Goal: Book appointment/travel/reservation

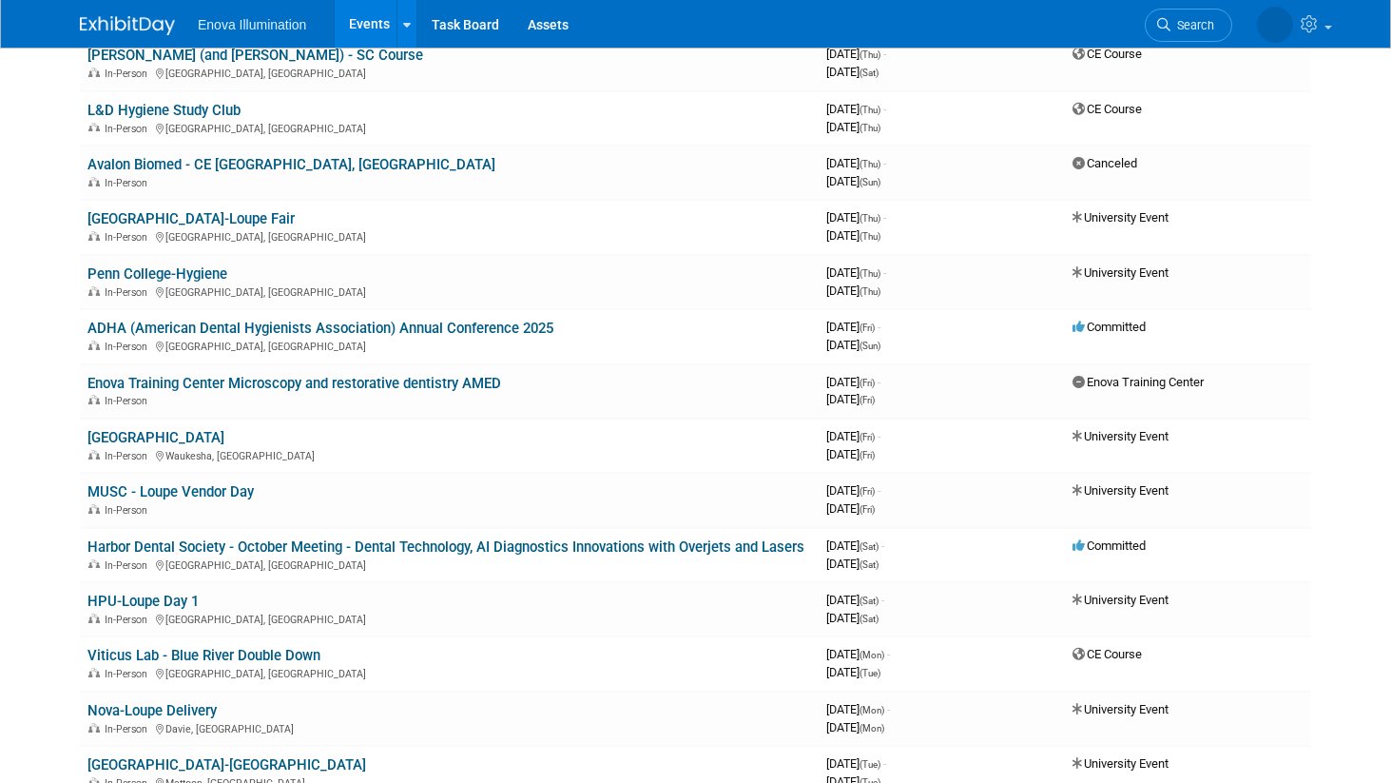
scroll to position [3491, 0]
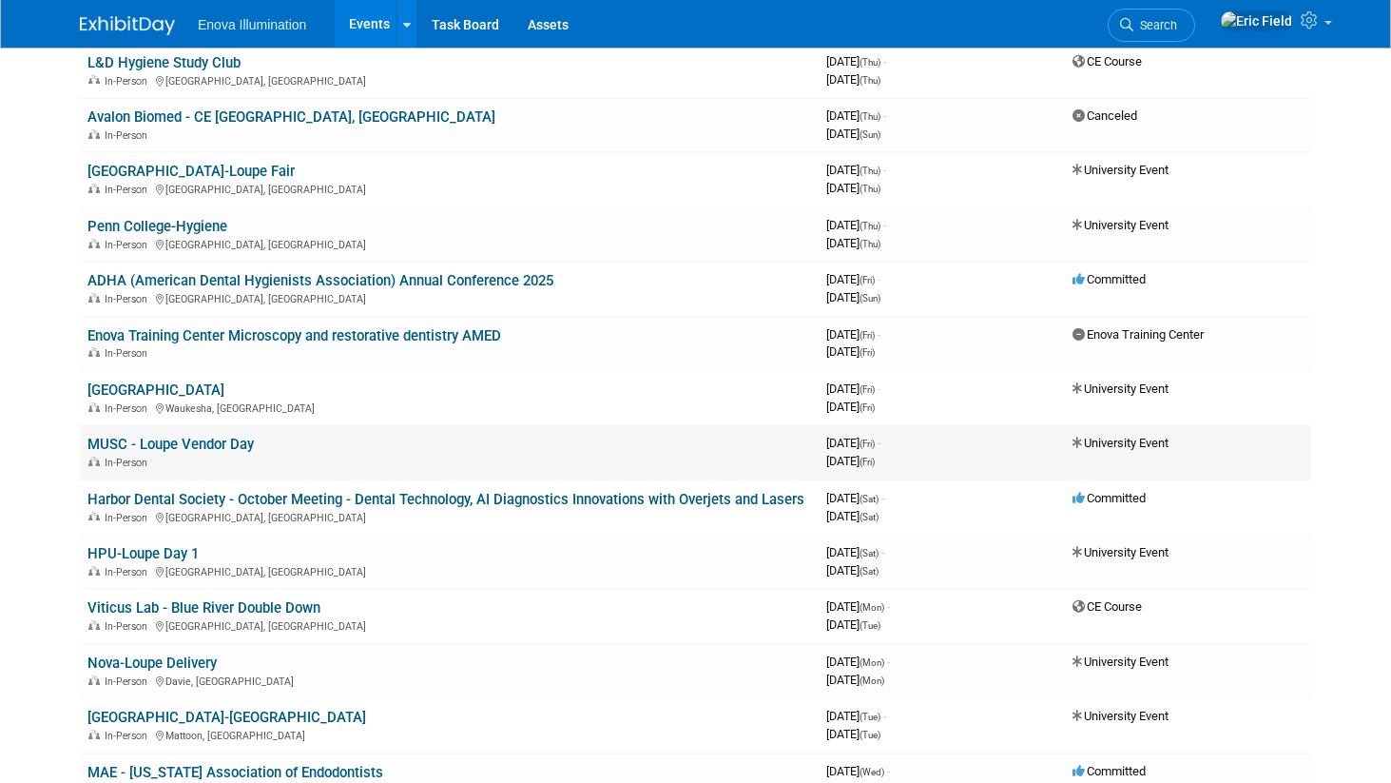
click at [207, 447] on link "MUSC - Loupe Vendor Day" at bounding box center [170, 444] width 166 height 17
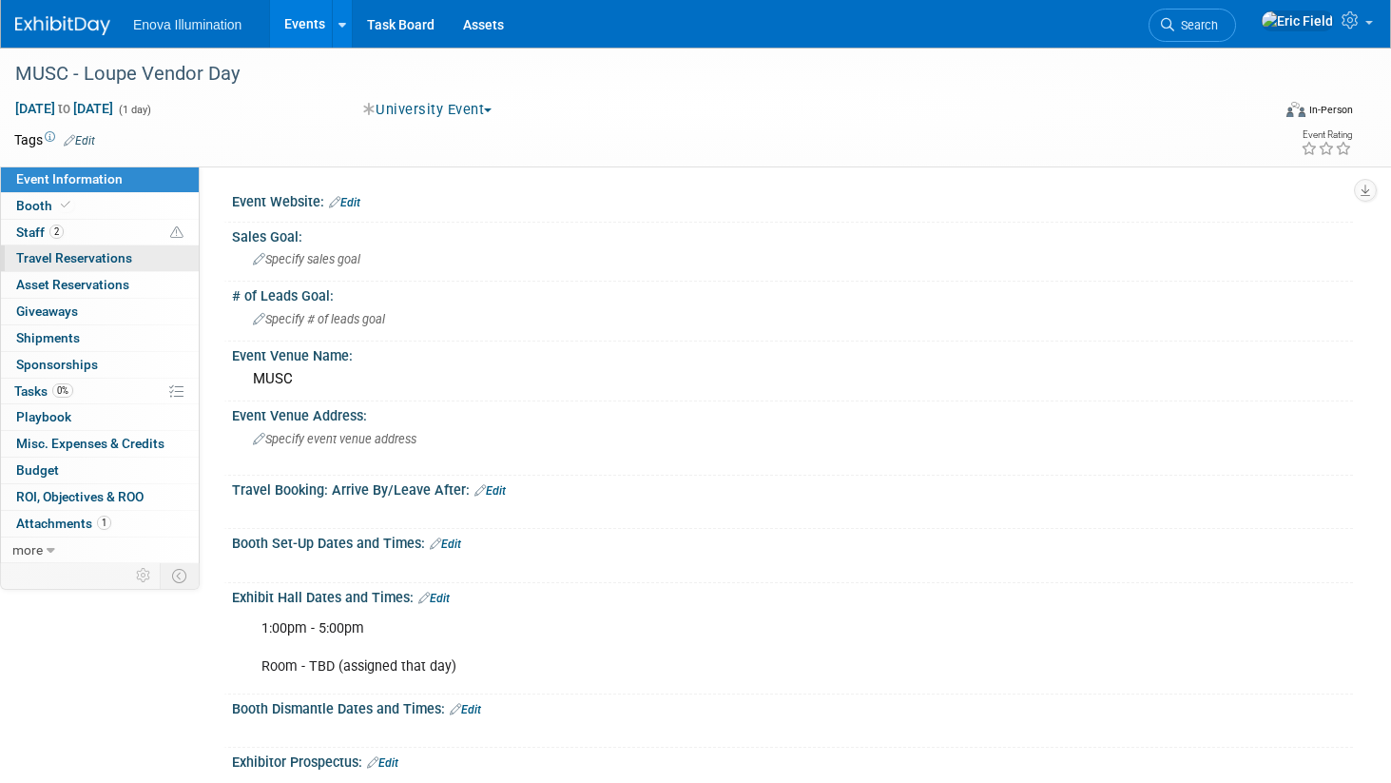
click at [63, 259] on span "Travel Reservations 0" at bounding box center [74, 257] width 116 height 15
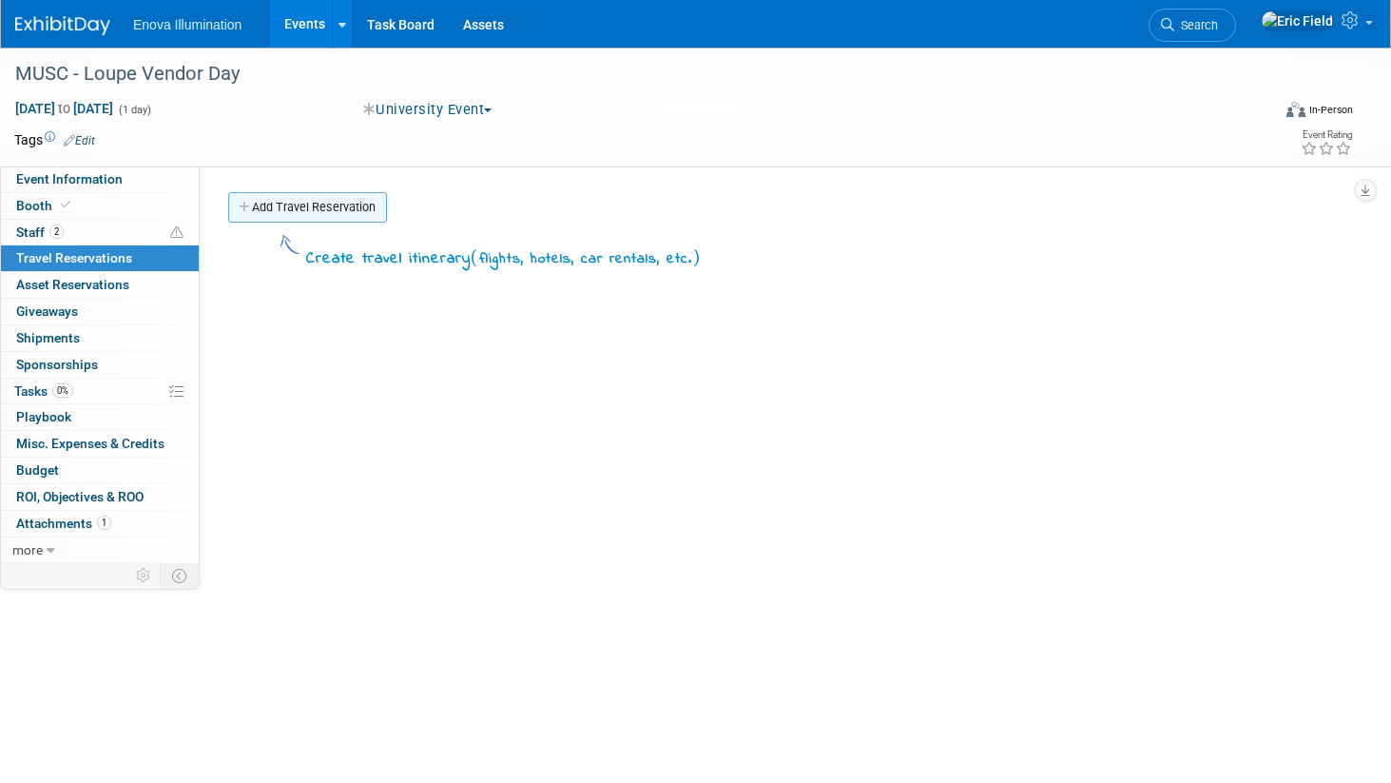
click at [297, 203] on link "Add Travel Reservation" at bounding box center [307, 207] width 159 height 30
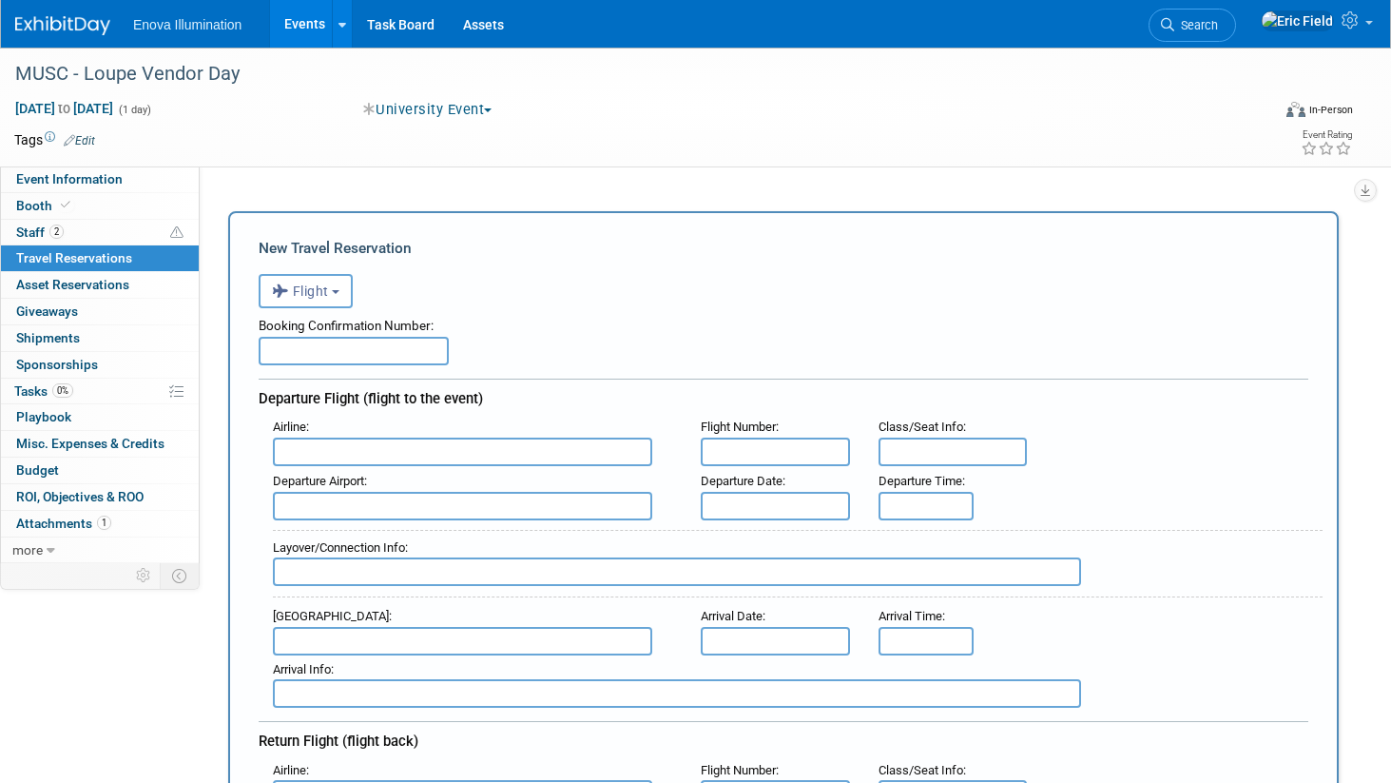
click at [328, 356] on input "text" at bounding box center [354, 351] width 190 height 29
type input "HVMDG8"
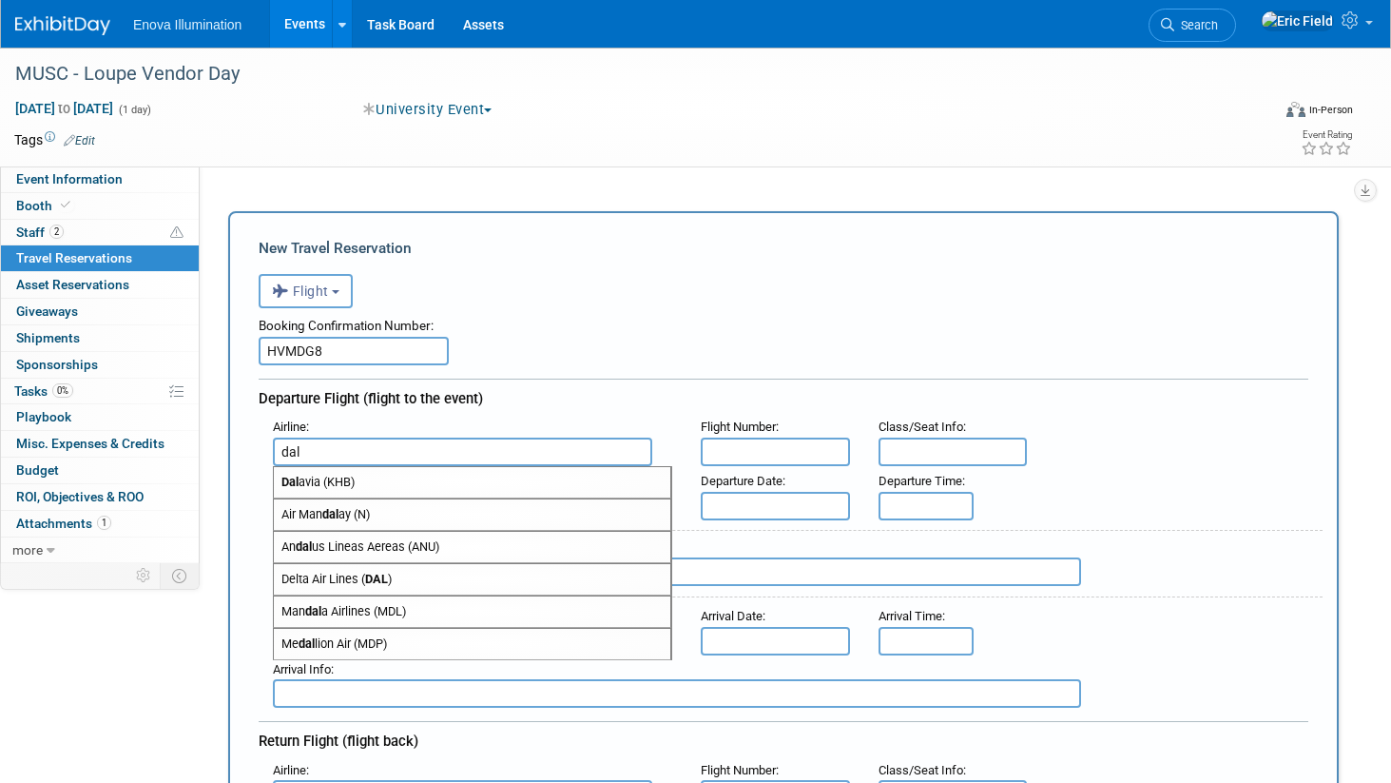
click at [353, 581] on span "Delta Air Lines ( DAL )" at bounding box center [472, 579] width 397 height 30
type input "Delta Air Lines (DAL)"
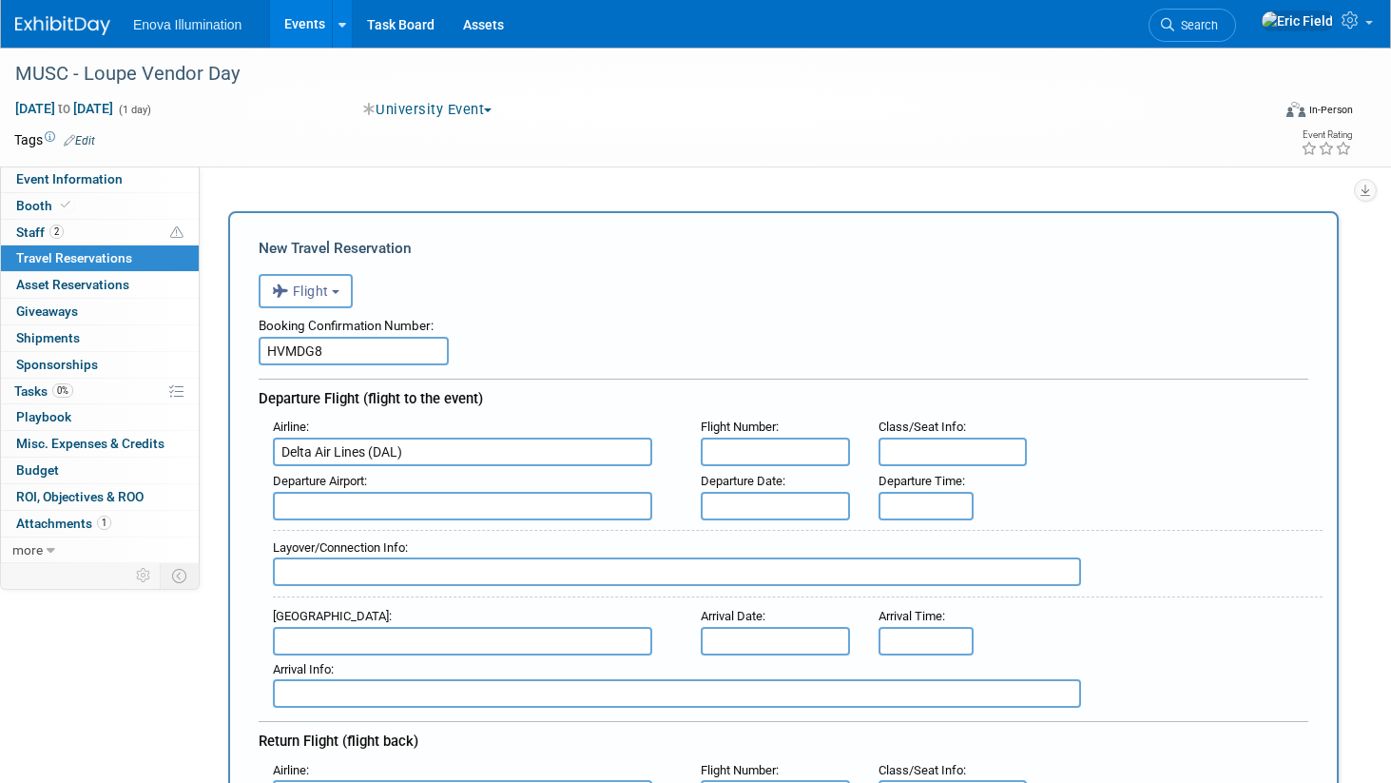
click at [810, 451] on input "text" at bounding box center [775, 451] width 149 height 29
type input "DL2174"
type input "25D"
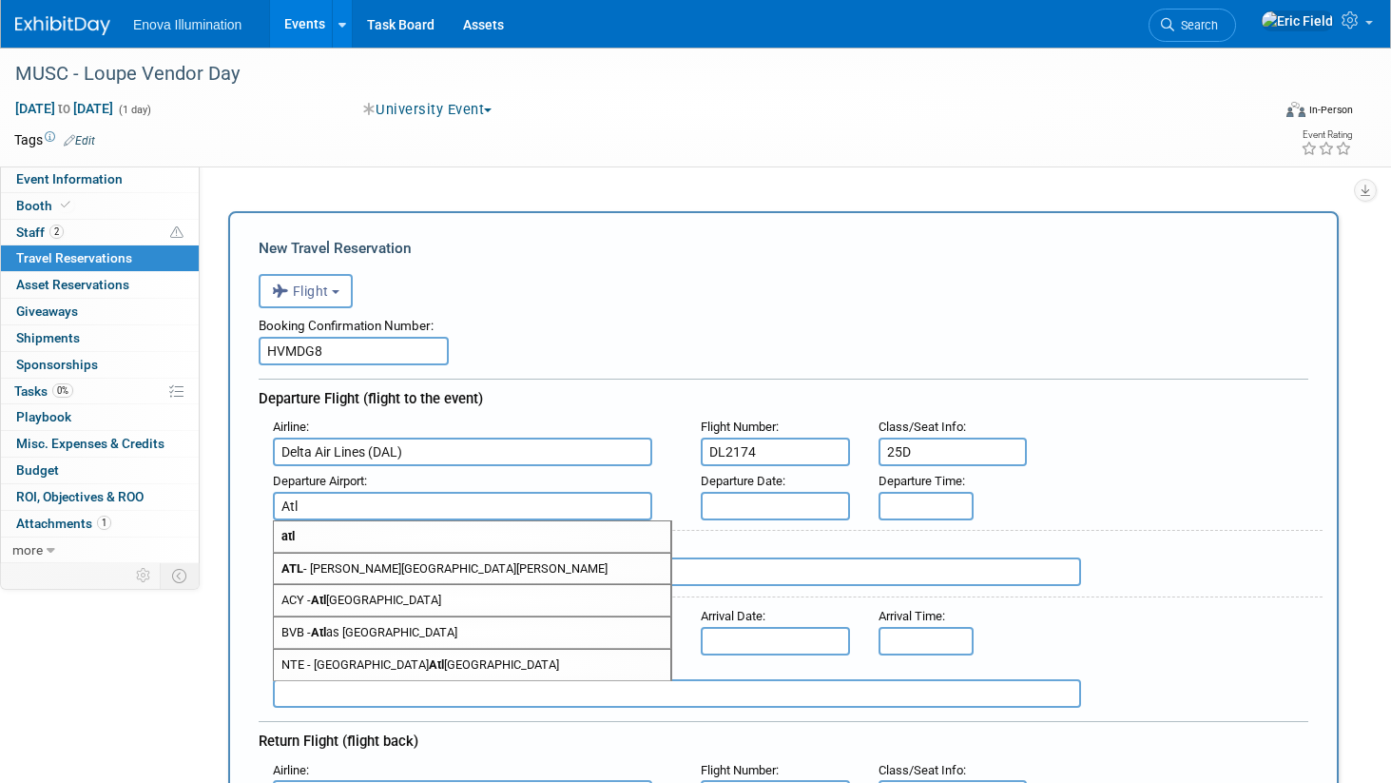
click at [520, 558] on span "ATL - [PERSON_NAME][GEOGRAPHIC_DATA][PERSON_NAME]" at bounding box center [472, 568] width 397 height 30
type input "ATL - [PERSON_NAME][GEOGRAPHIC_DATA][PERSON_NAME]"
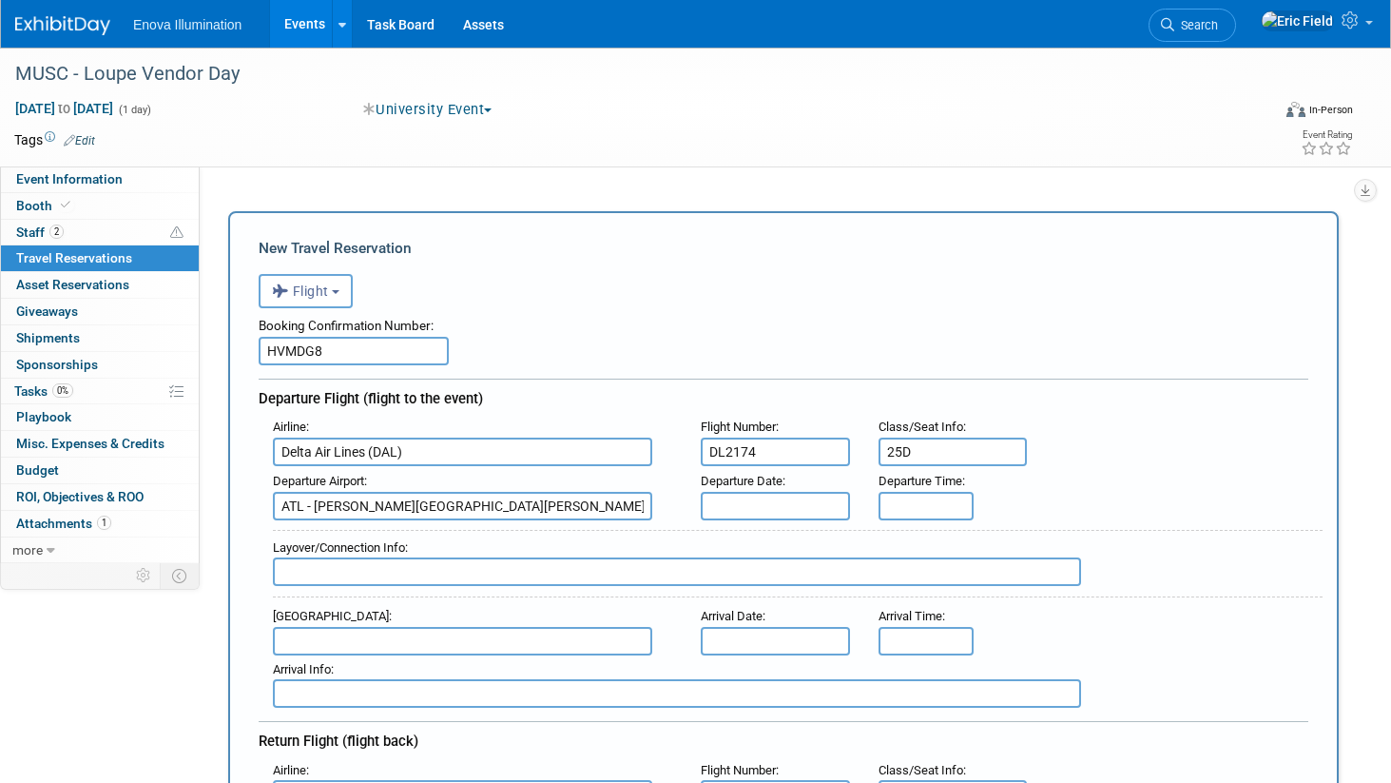
click at [796, 504] on input "text" at bounding box center [775, 506] width 149 height 29
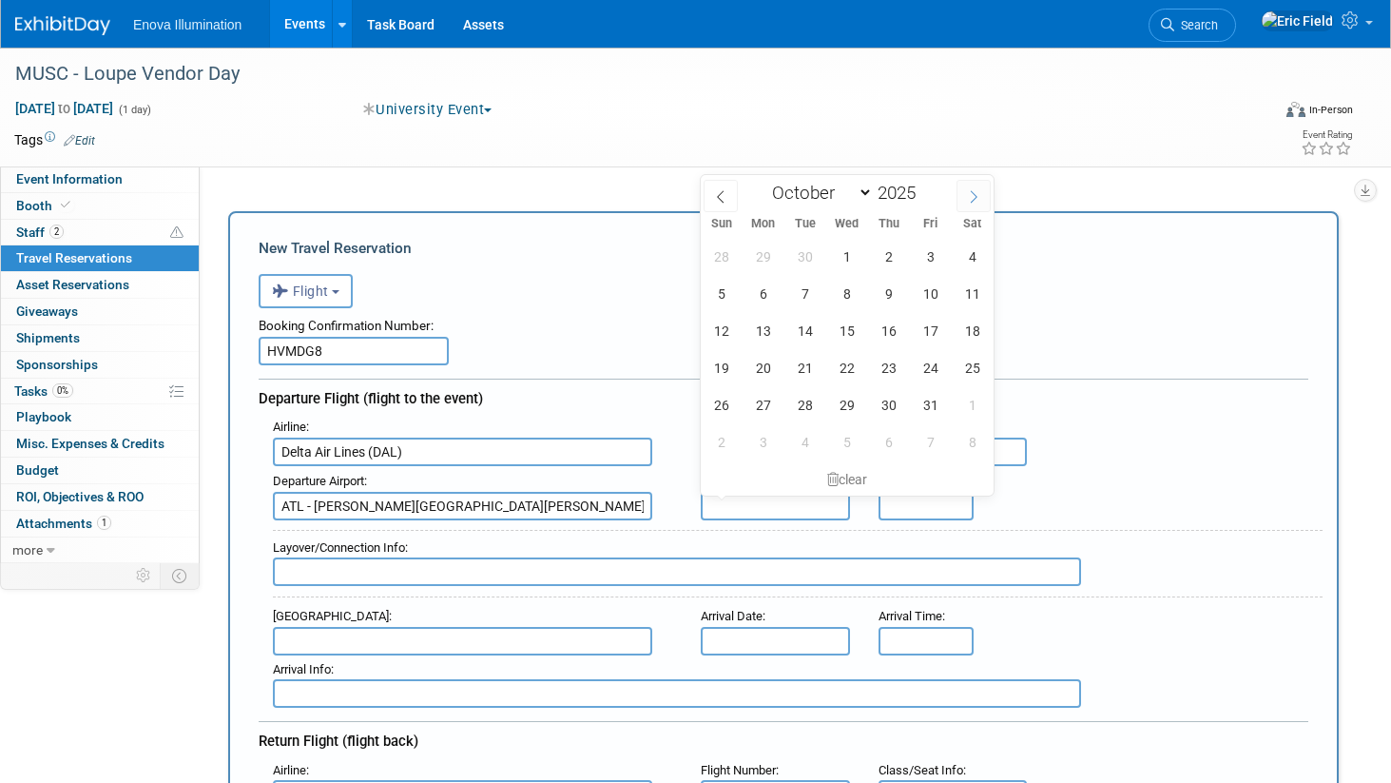
click at [978, 193] on icon at bounding box center [973, 196] width 13 height 13
click at [721, 194] on icon at bounding box center [720, 196] width 13 height 13
select select "9"
click at [890, 256] on span "2" at bounding box center [888, 256] width 37 height 37
type input "[DATE]"
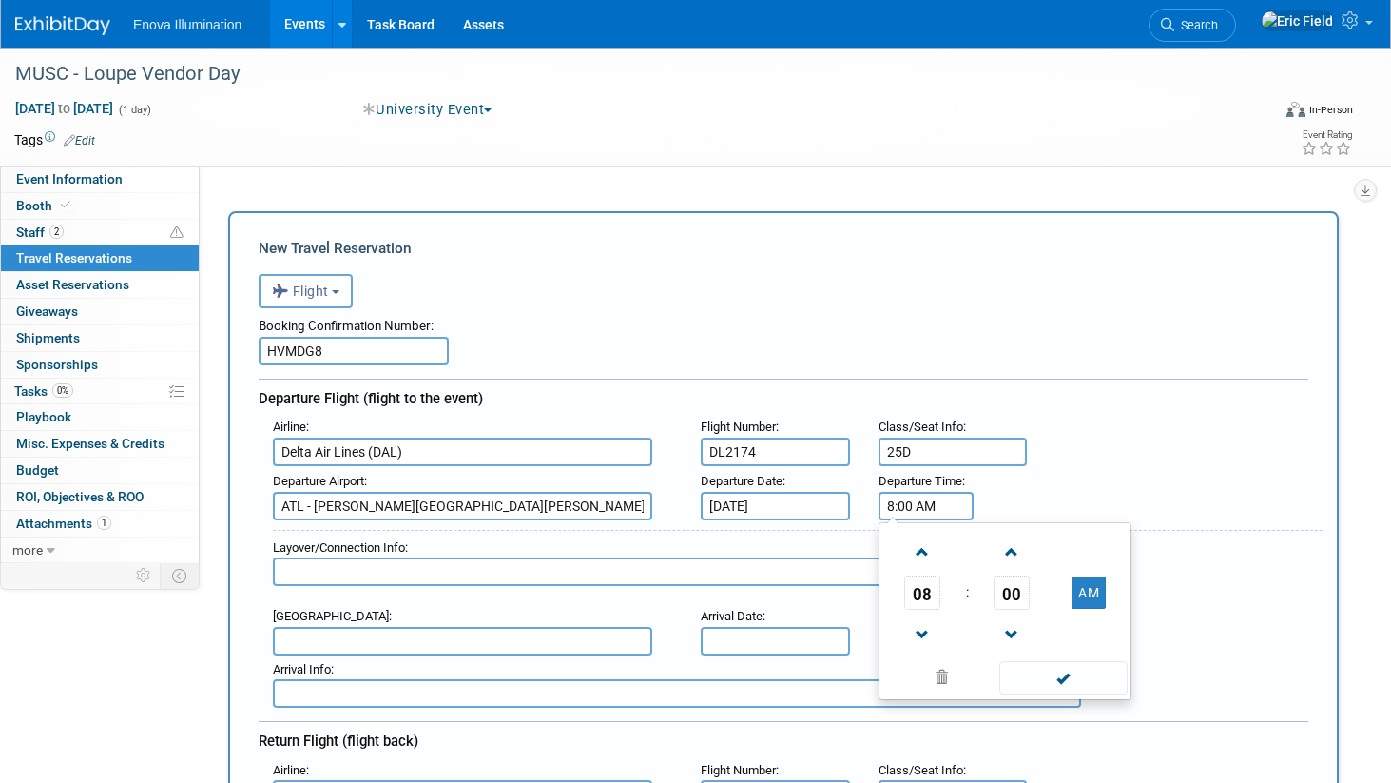
click at [926, 506] on input "8:00 AM" at bounding box center [926, 506] width 95 height 29
click at [929, 560] on span at bounding box center [922, 551] width 33 height 33
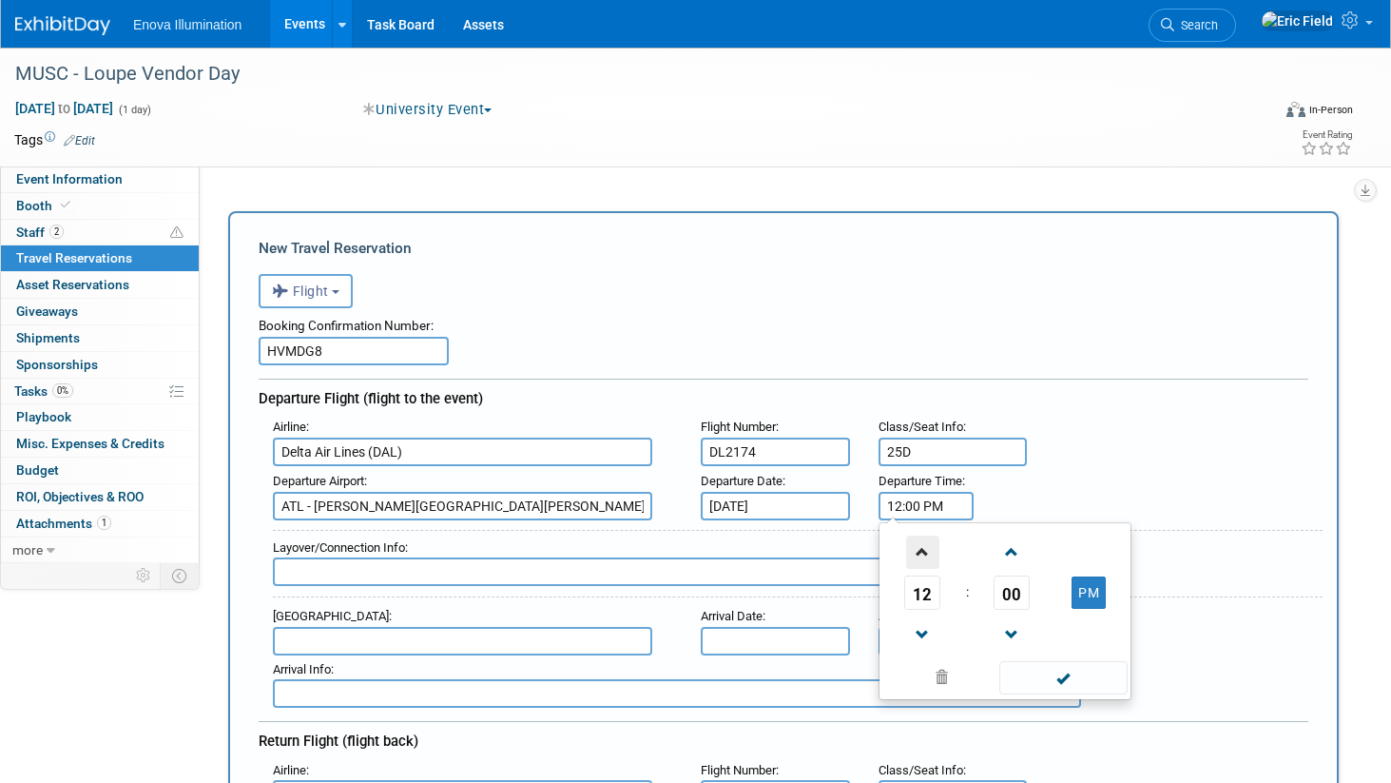
click at [929, 560] on span at bounding box center [922, 551] width 33 height 33
click at [1003, 552] on span at bounding box center [1012, 551] width 33 height 33
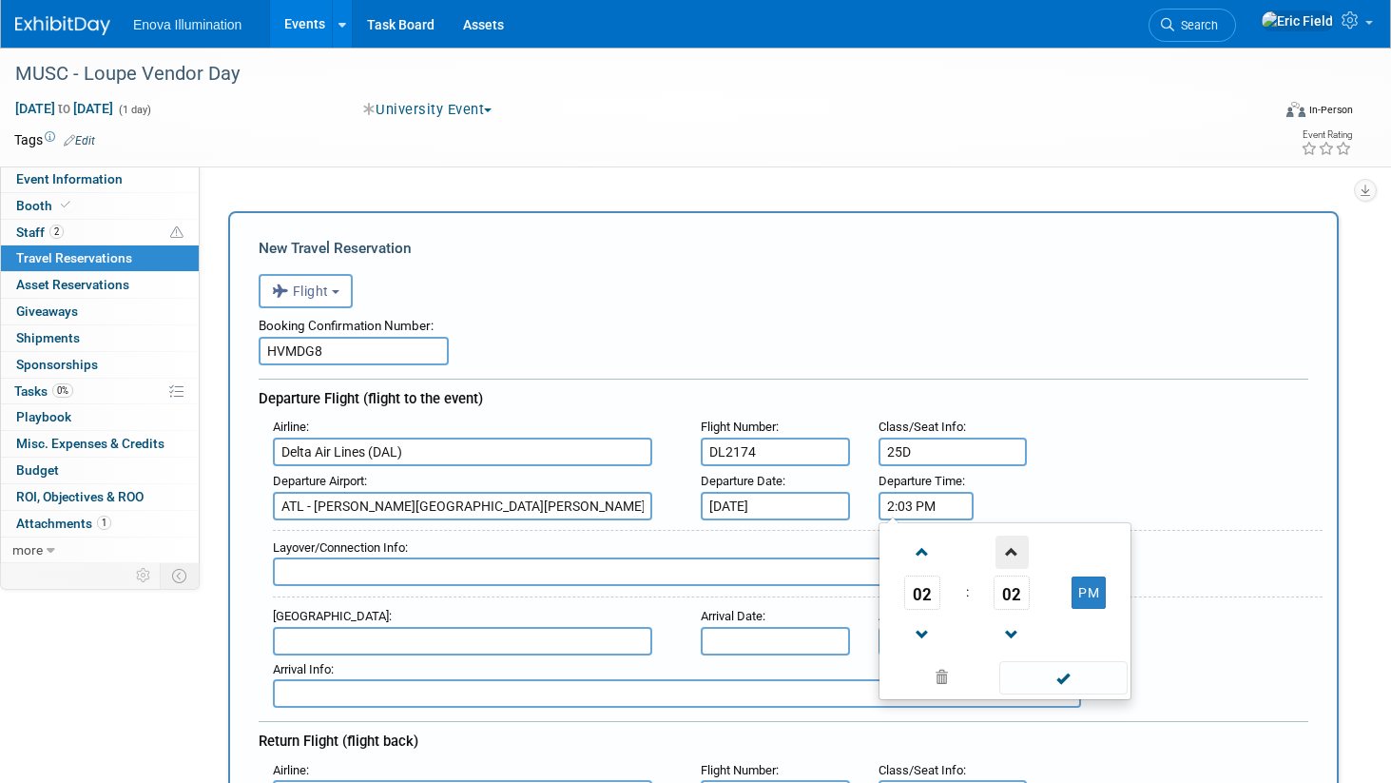
click at [1003, 552] on span at bounding box center [1012, 551] width 33 height 33
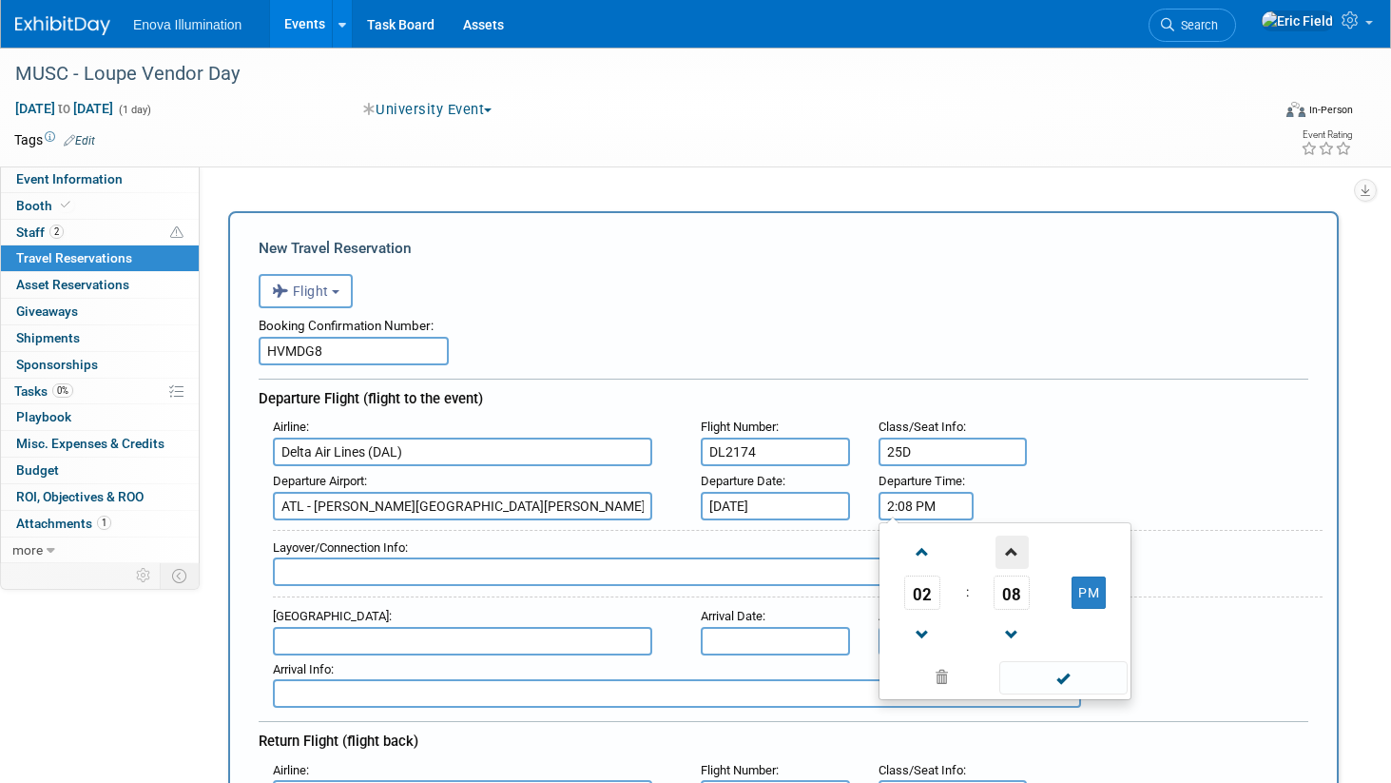
click at [1003, 552] on span at bounding box center [1012, 551] width 33 height 33
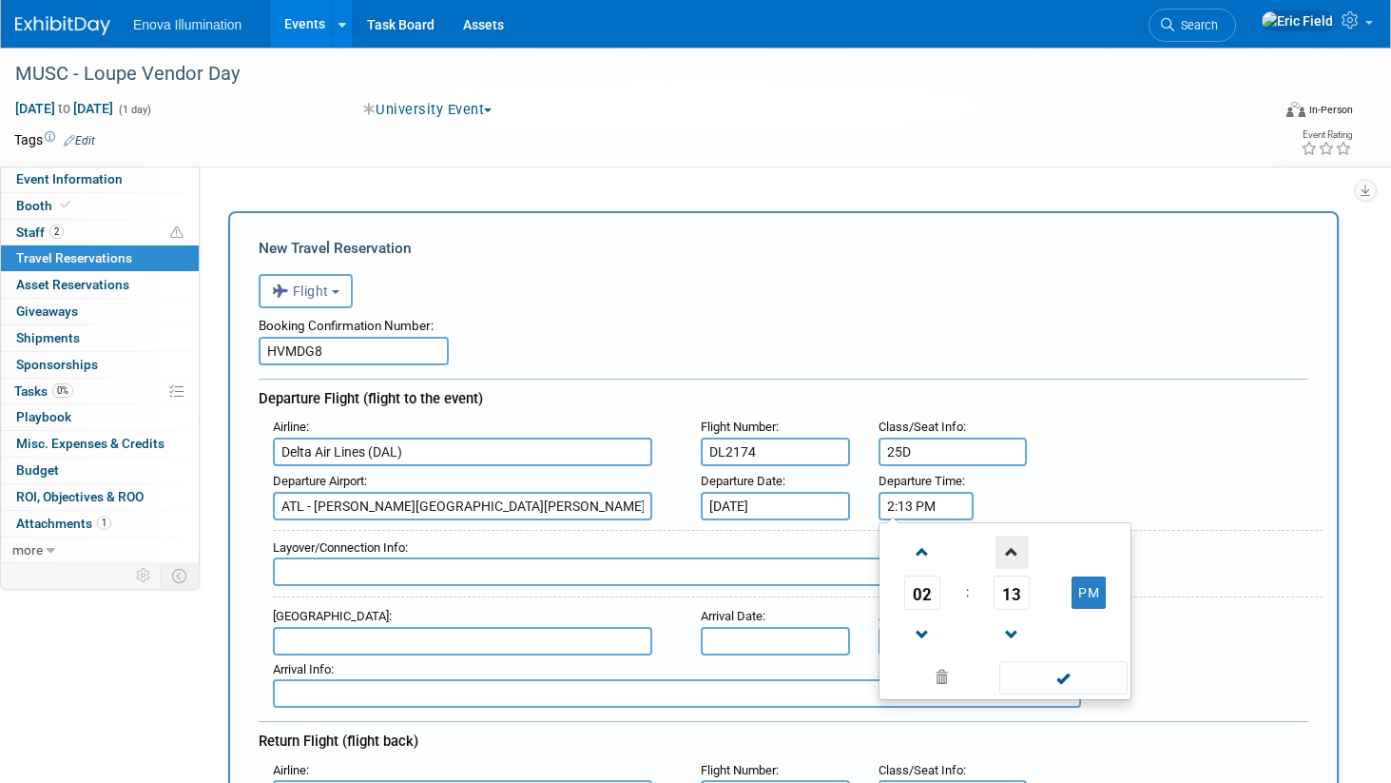
click at [1003, 552] on span at bounding box center [1012, 551] width 33 height 33
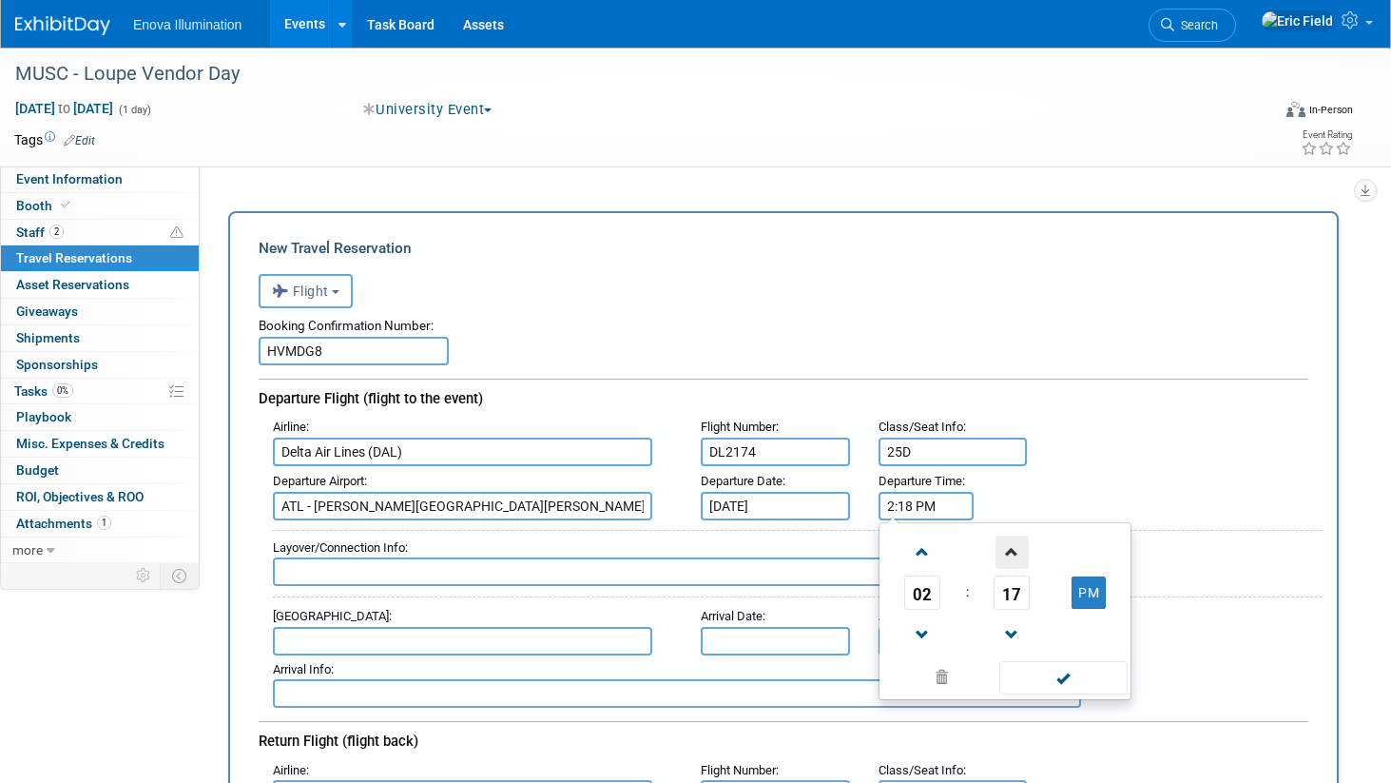
click at [1003, 552] on span at bounding box center [1012, 551] width 33 height 33
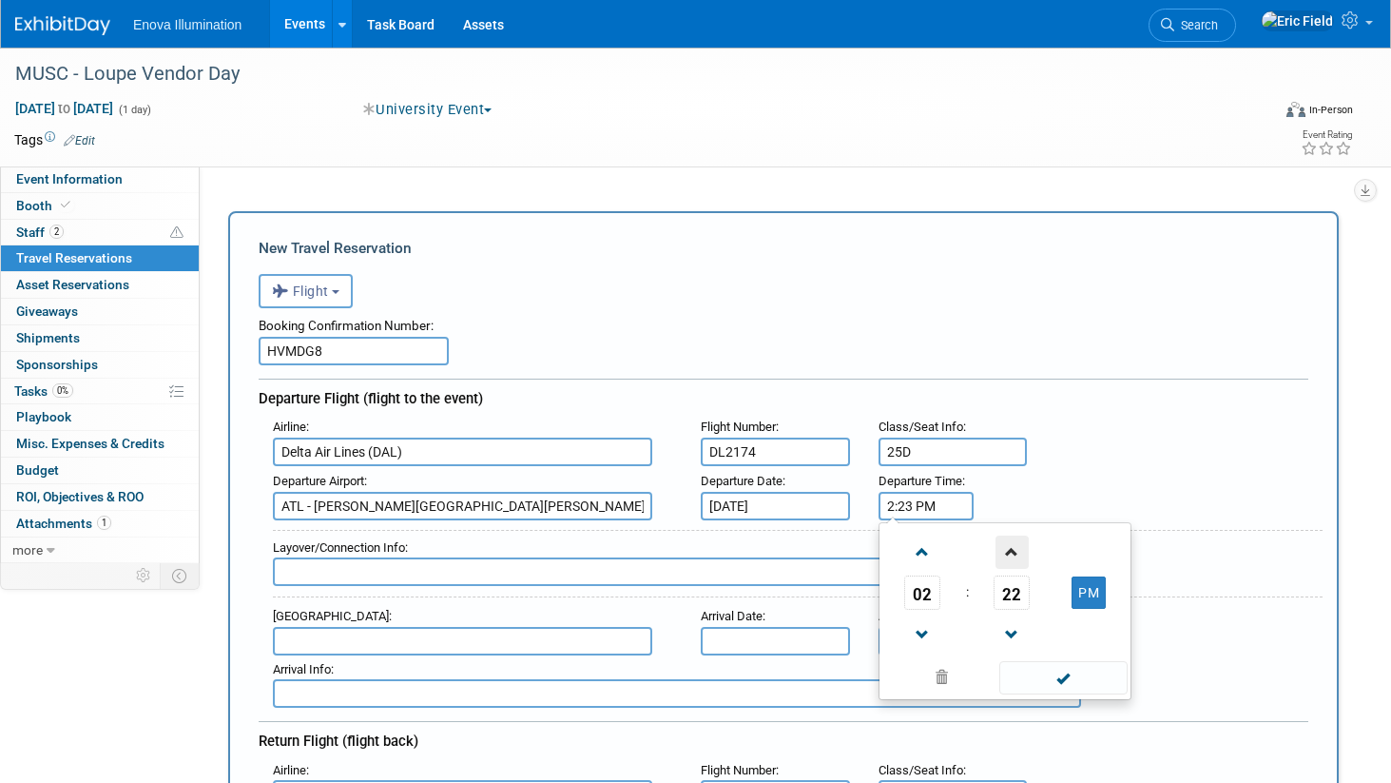
click at [1003, 552] on span at bounding box center [1012, 551] width 33 height 33
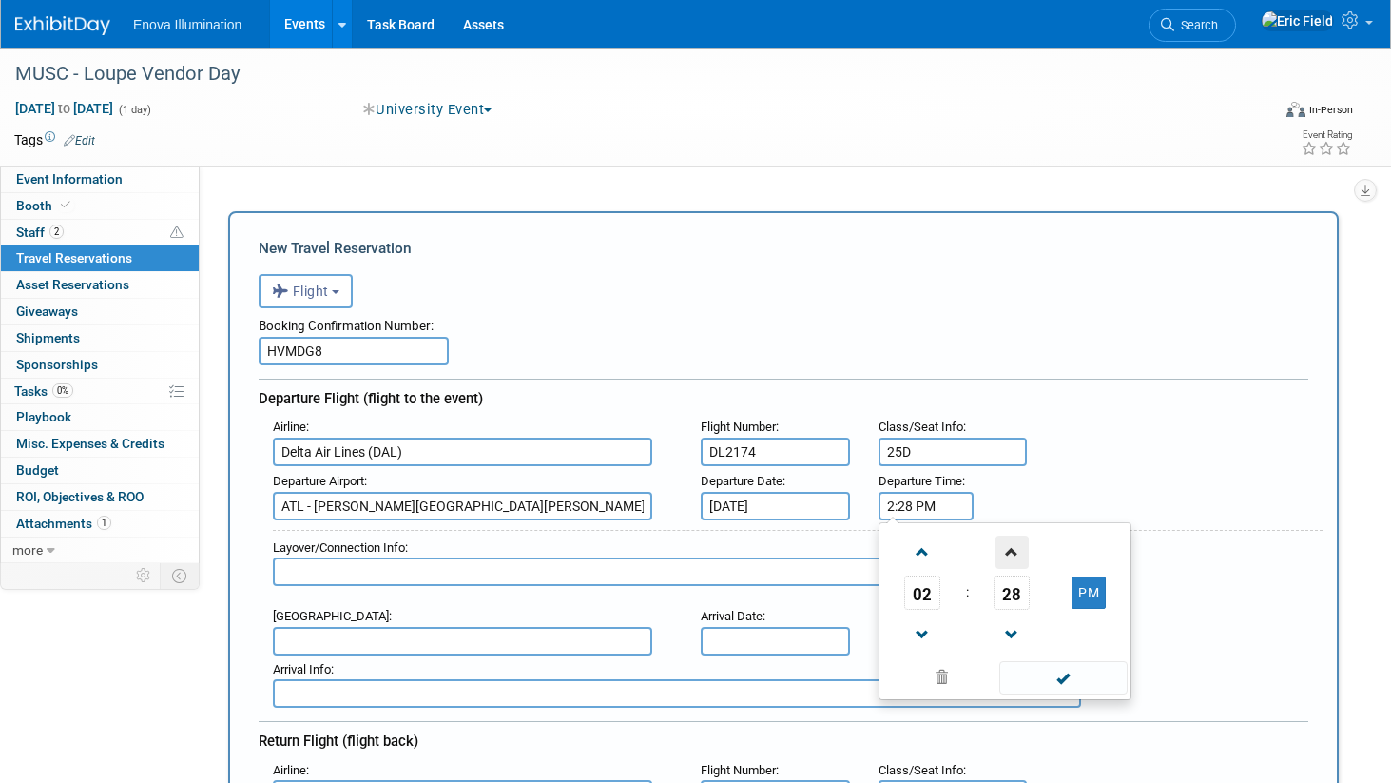
click at [1003, 552] on span at bounding box center [1012, 551] width 33 height 33
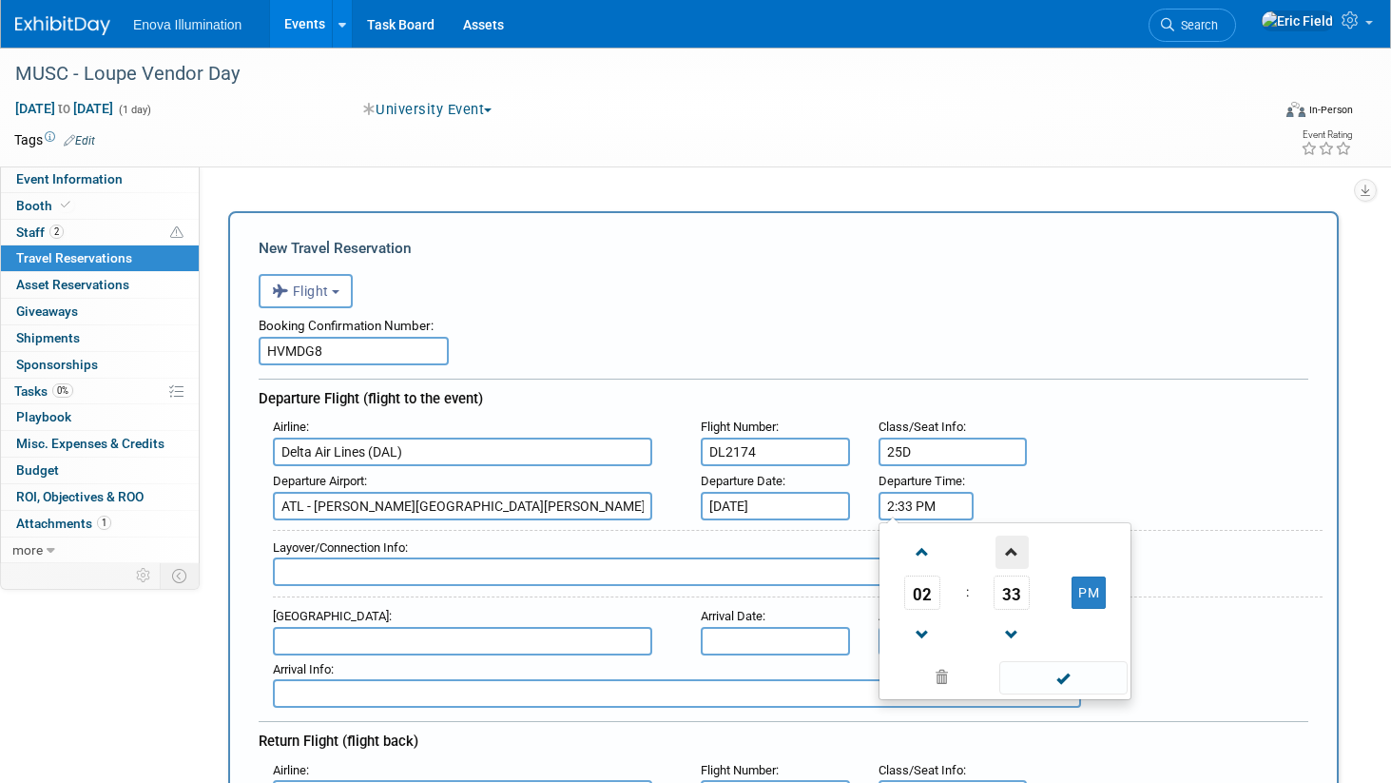
click at [1003, 552] on span at bounding box center [1012, 551] width 33 height 33
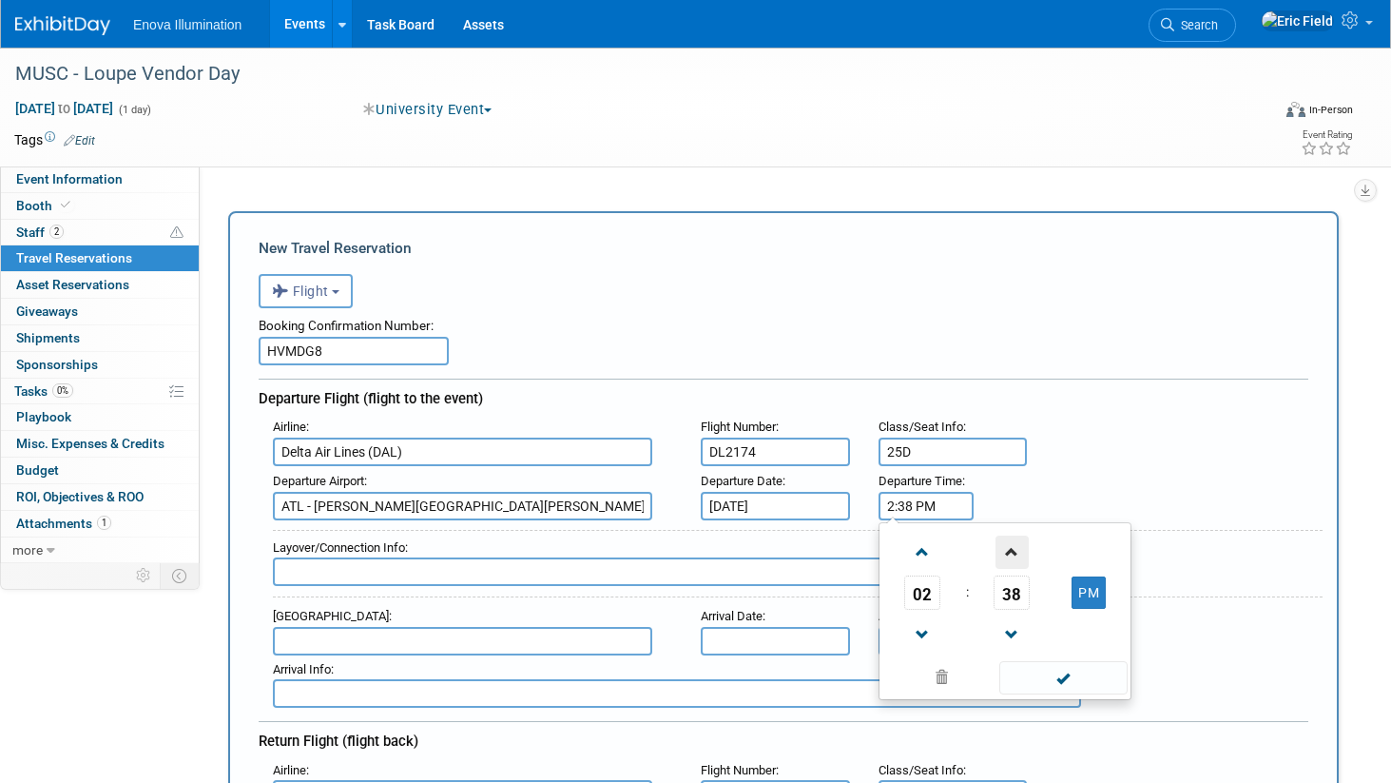
click at [1003, 552] on span at bounding box center [1012, 551] width 33 height 33
type input "2:39 PM"
click at [1050, 666] on span at bounding box center [1063, 677] width 128 height 33
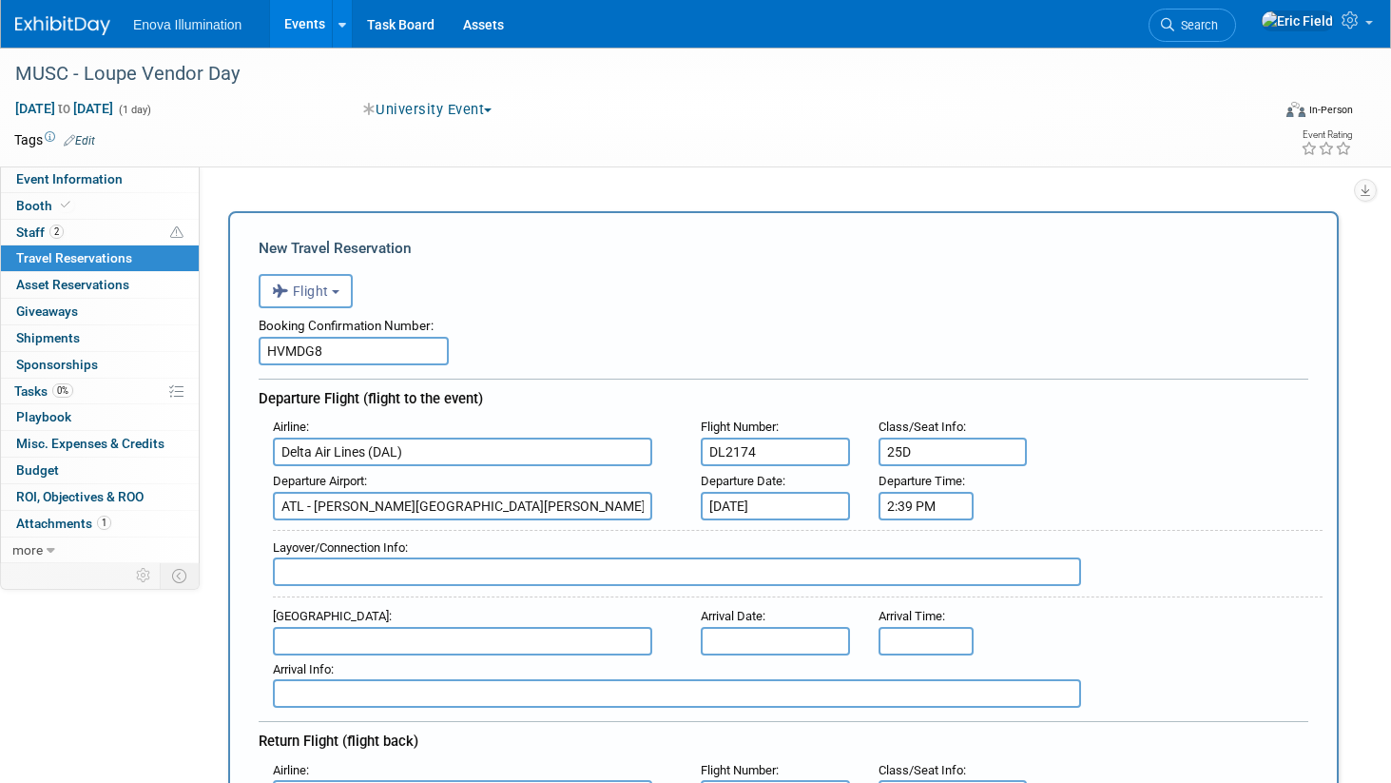
click at [565, 573] on input "text" at bounding box center [677, 571] width 808 height 29
type input "N/A"
click at [545, 637] on input "text" at bounding box center [462, 641] width 379 height 29
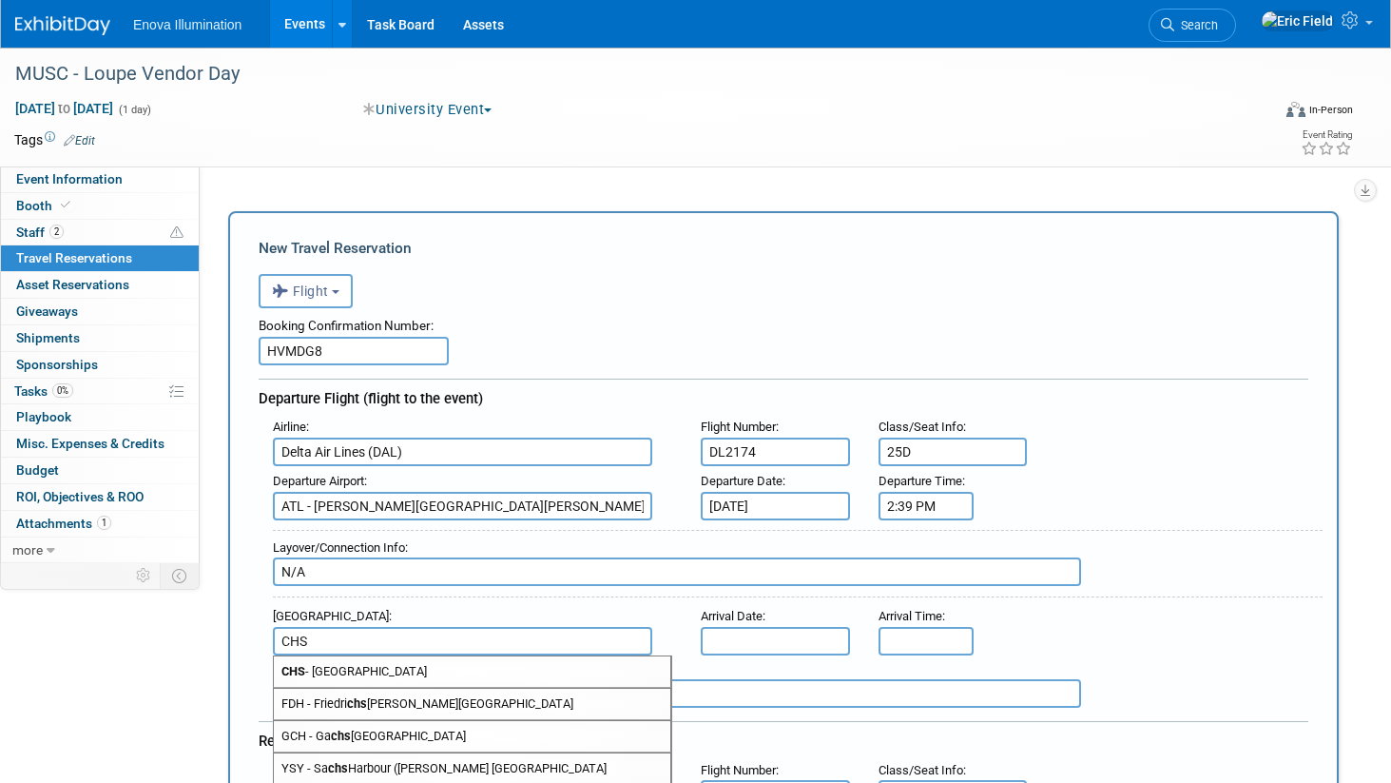
click at [537, 671] on span "CHS - [GEOGRAPHIC_DATA]" at bounding box center [472, 671] width 397 height 30
type input "CHS - [GEOGRAPHIC_DATA]"
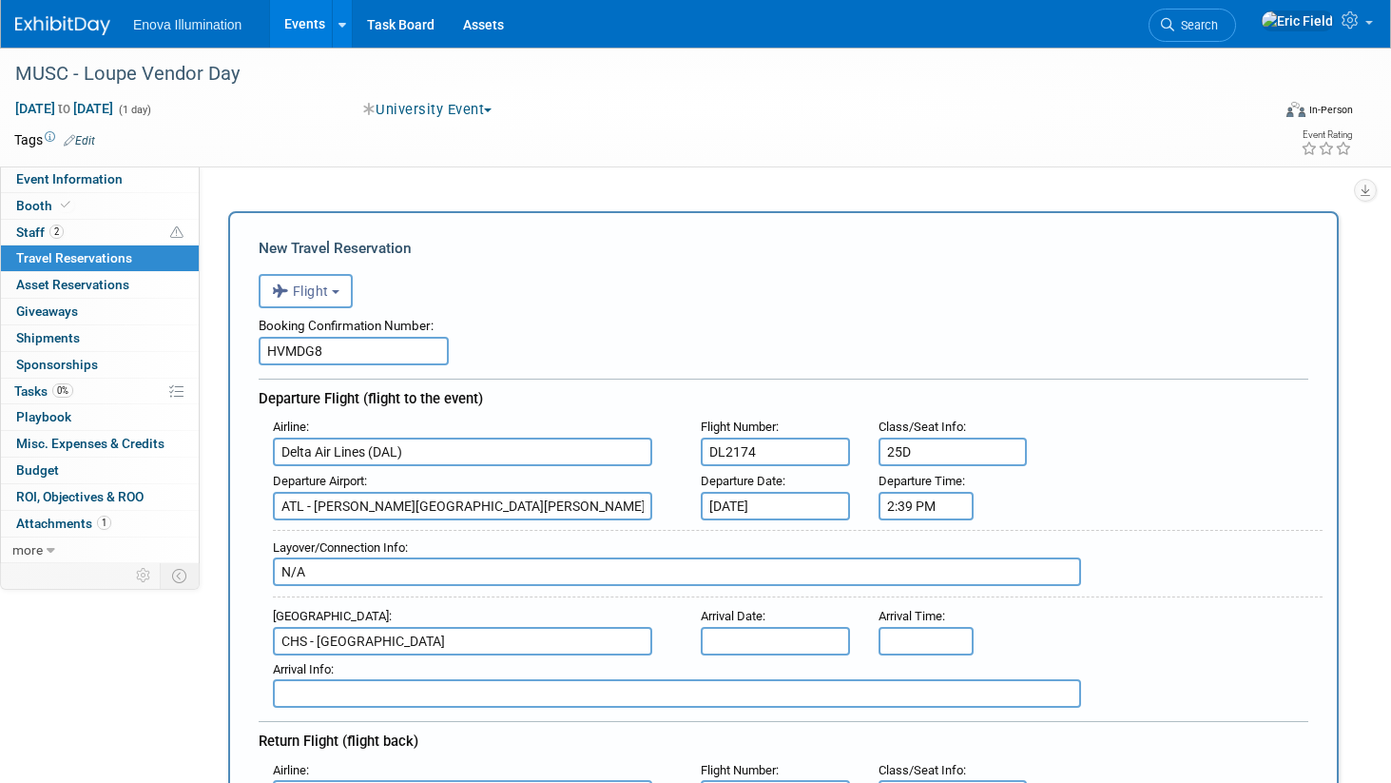
click at [764, 637] on input "text" at bounding box center [775, 641] width 149 height 29
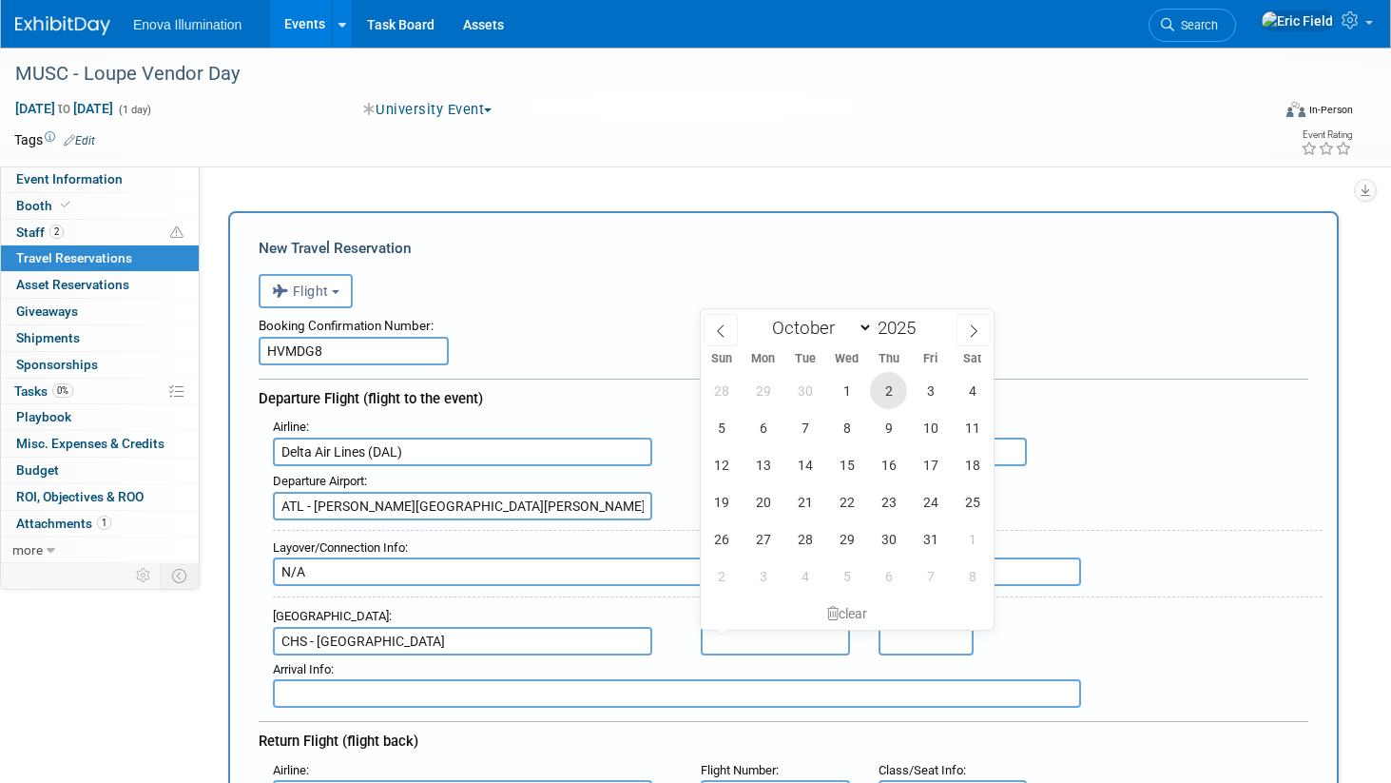
click at [889, 393] on span "2" at bounding box center [888, 390] width 37 height 37
type input "[DATE]"
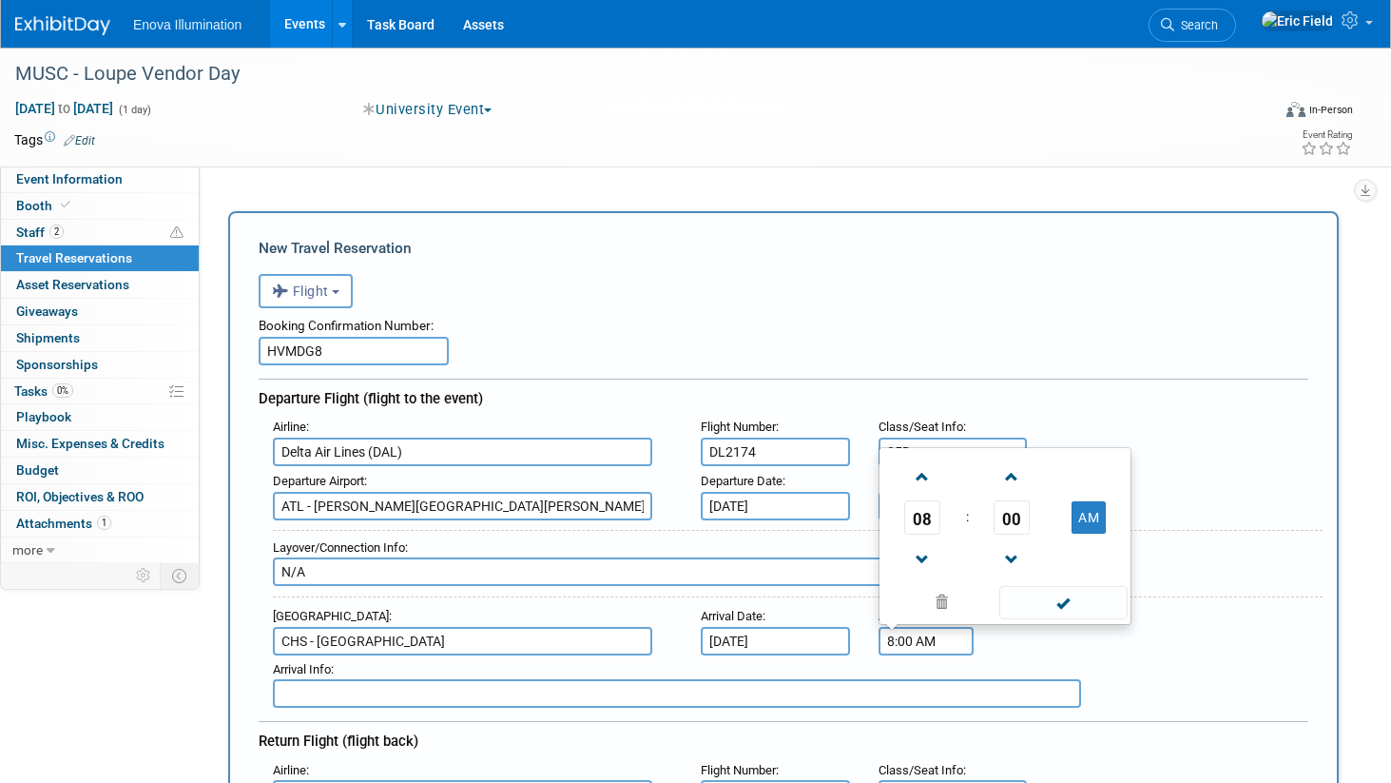
click at [920, 641] on input "8:00 AM" at bounding box center [926, 641] width 95 height 29
click at [919, 515] on span "08" at bounding box center [922, 517] width 36 height 34
click at [1081, 454] on td "03" at bounding box center [1096, 454] width 61 height 51
click at [1005, 509] on span "00" at bounding box center [1012, 517] width 36 height 34
click at [1005, 509] on td "30" at bounding box center [1035, 505] width 61 height 51
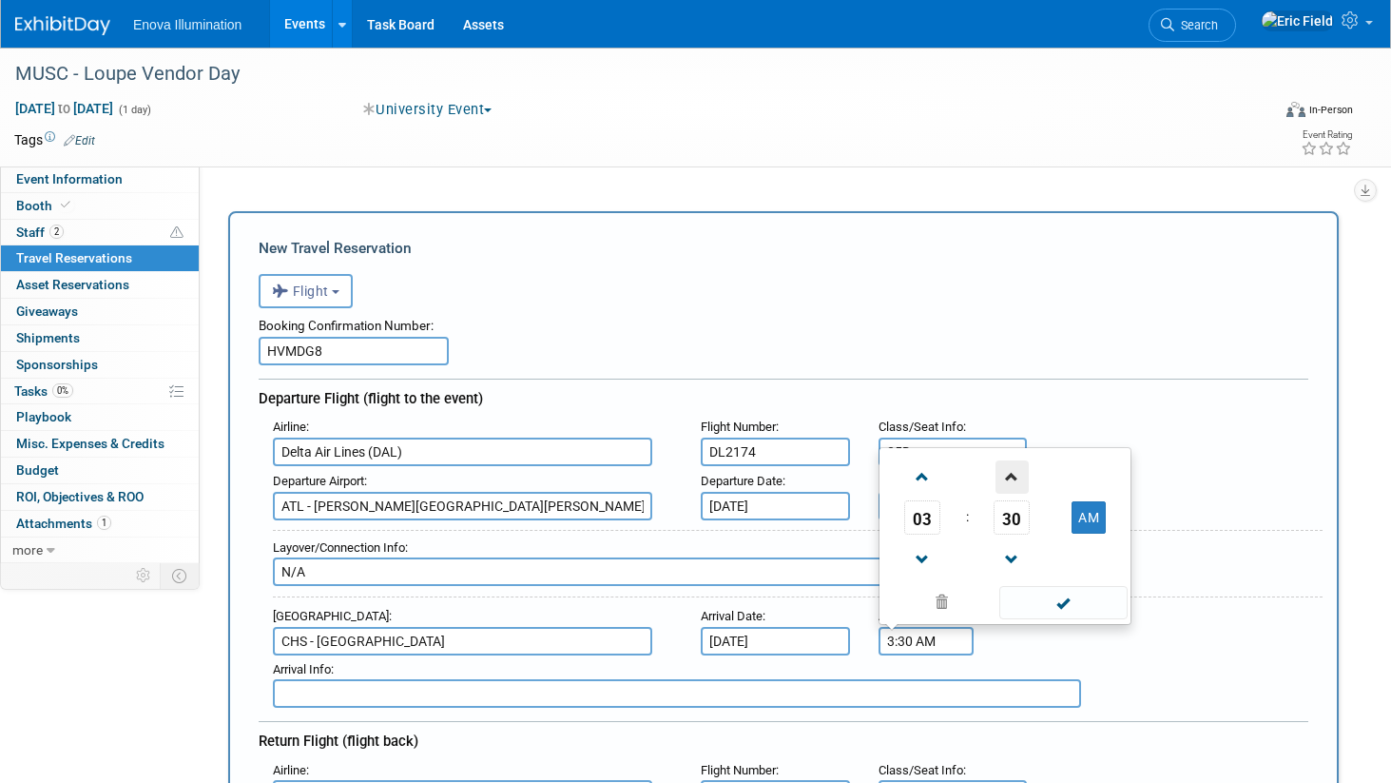
click at [1015, 475] on span at bounding box center [1012, 476] width 33 height 33
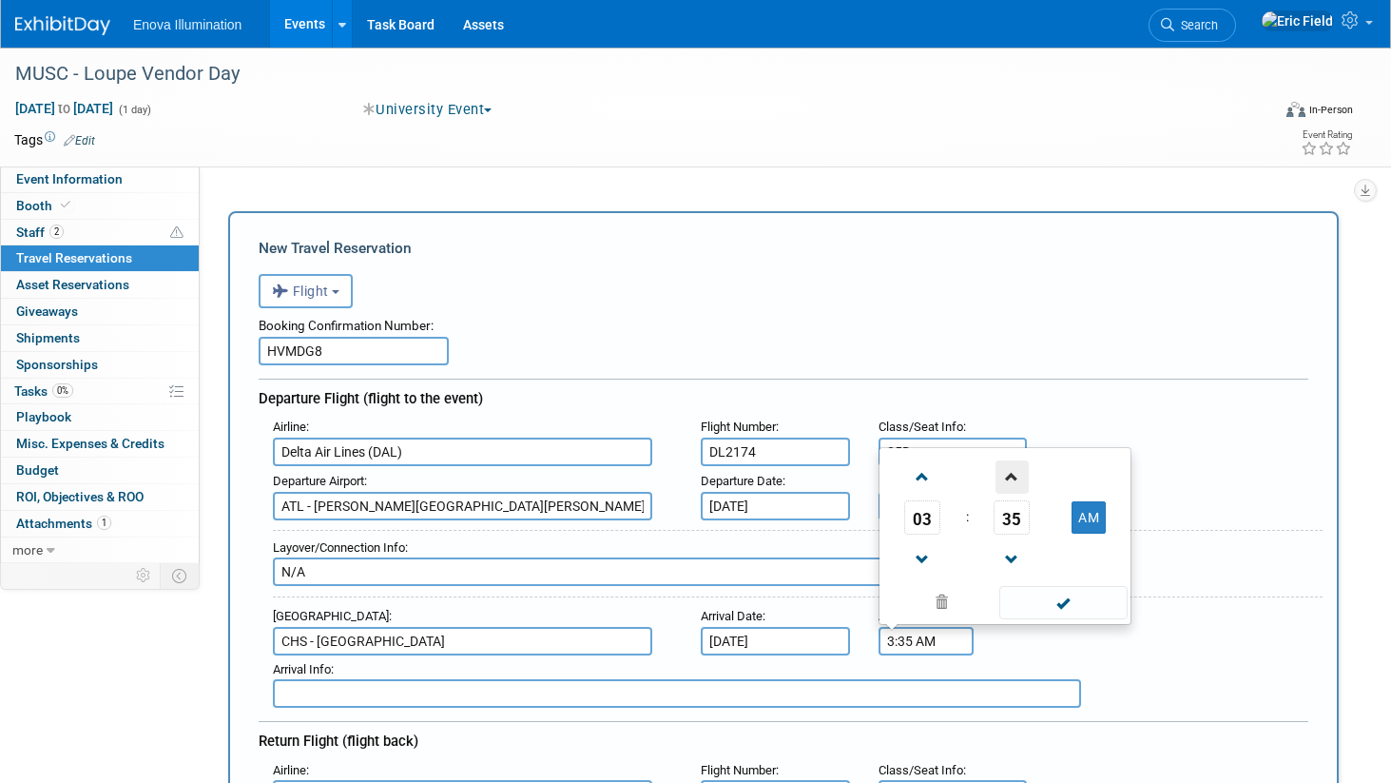
click at [1015, 475] on span at bounding box center [1012, 476] width 33 height 33
click at [1095, 517] on button "AM" at bounding box center [1089, 517] width 34 height 32
type input "3:38 PM"
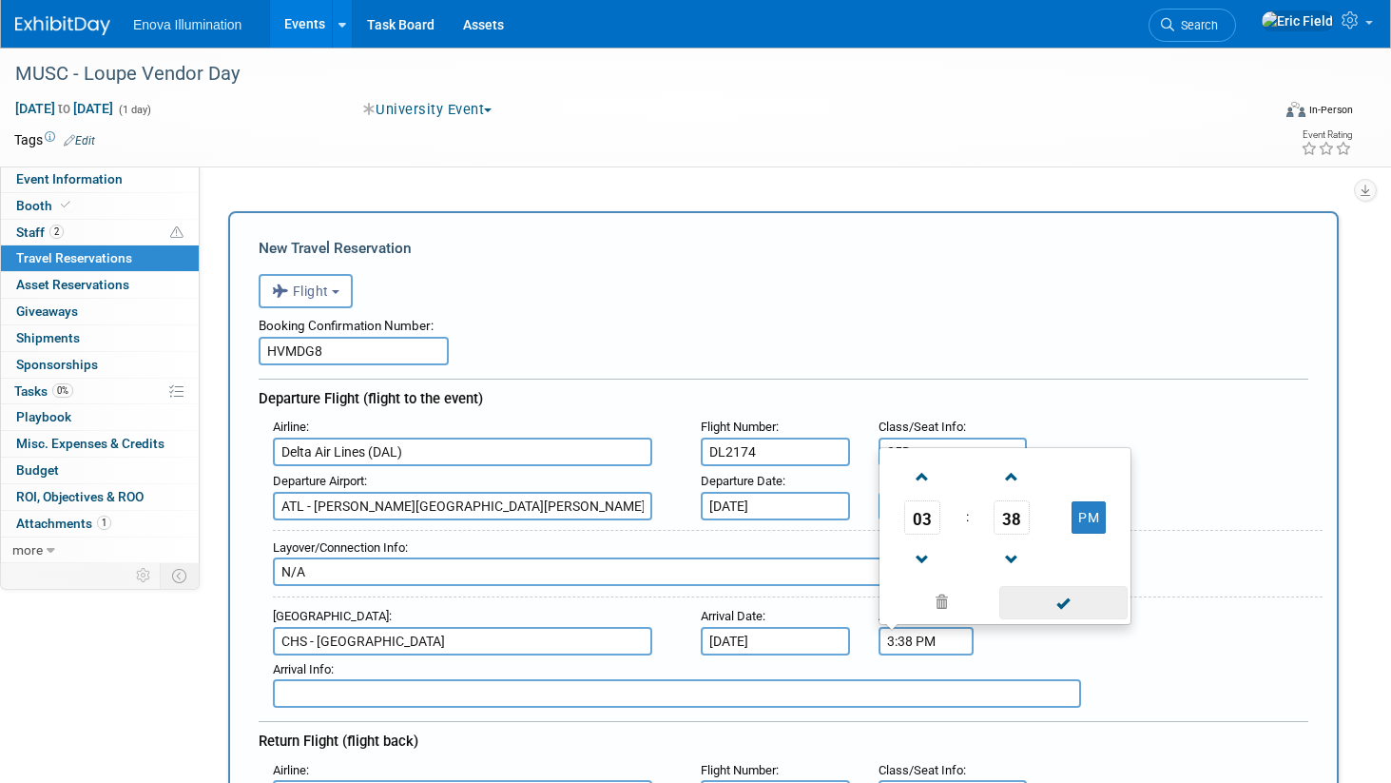
click at [1071, 593] on span at bounding box center [1063, 602] width 128 height 33
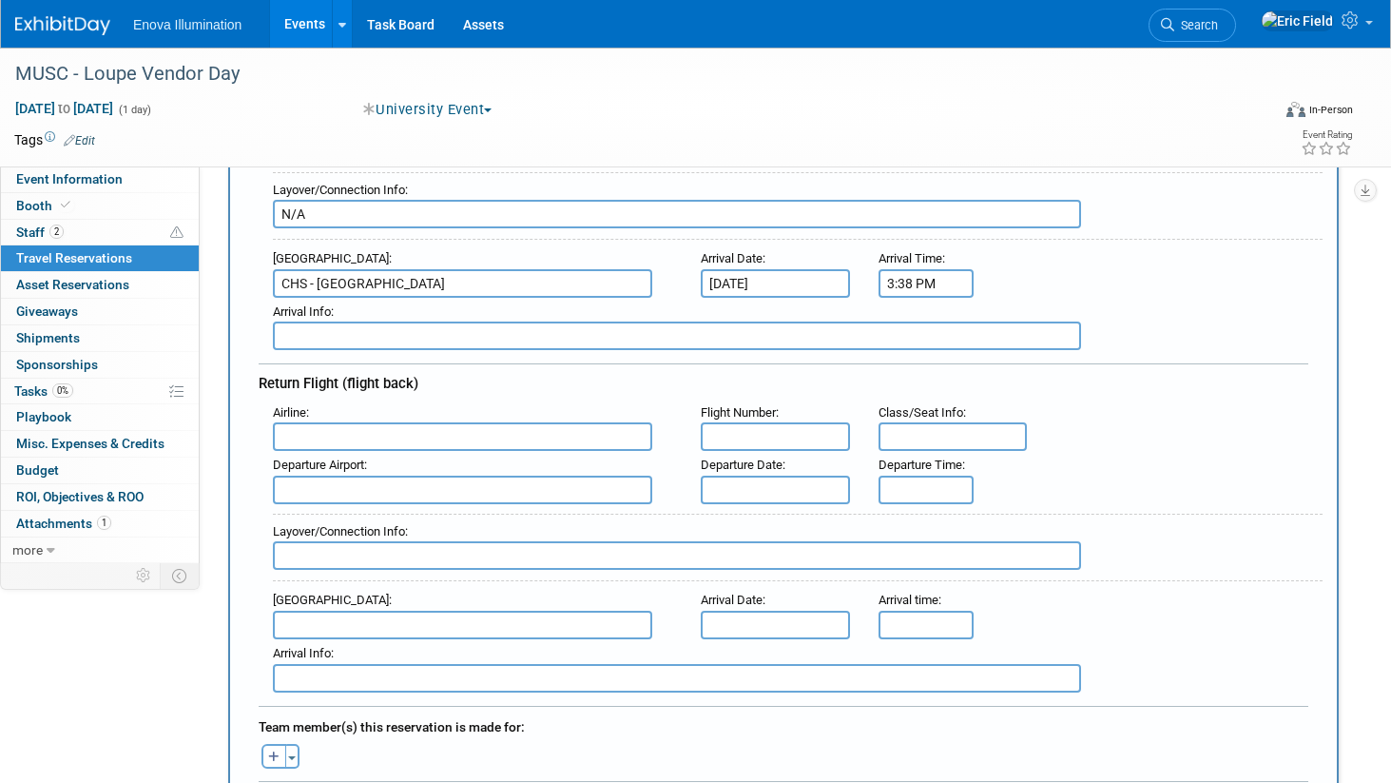
scroll to position [373, 0]
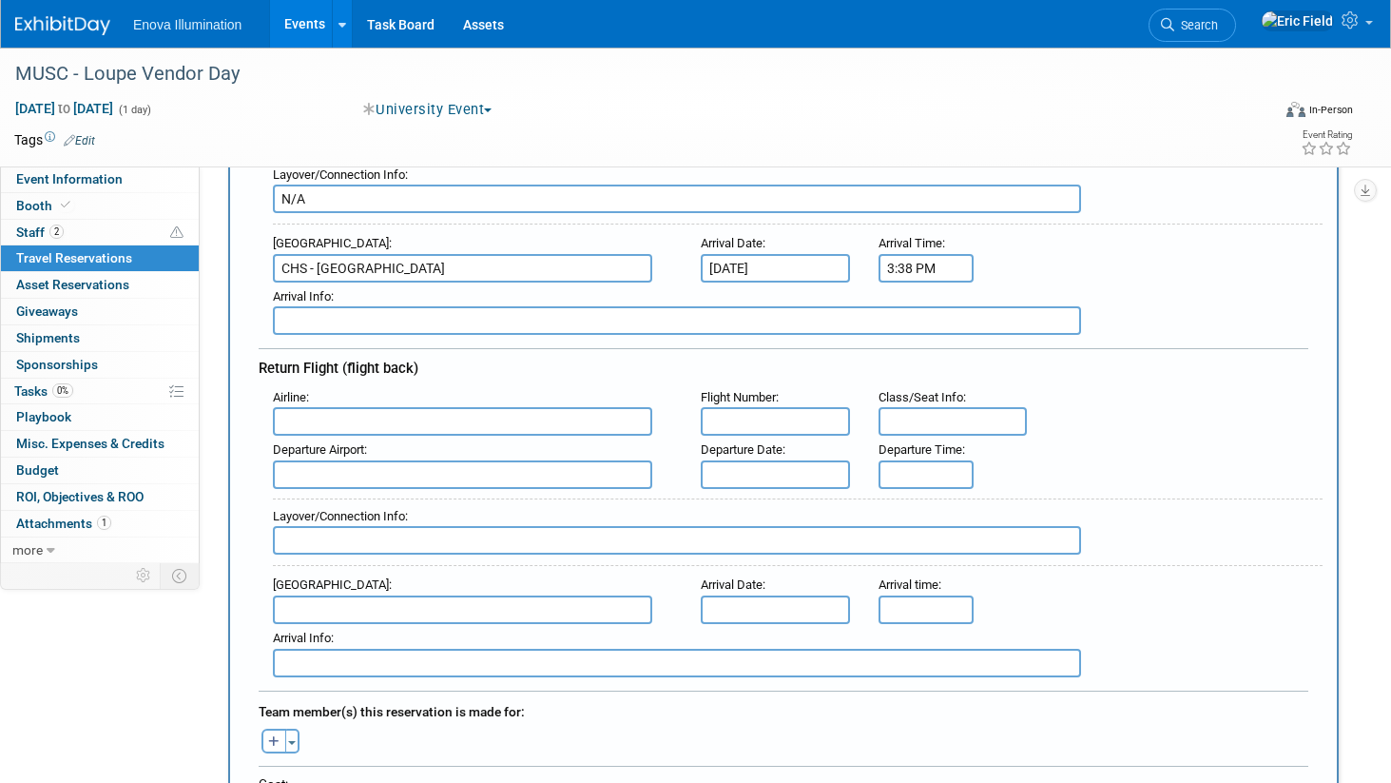
click at [424, 417] on input "text" at bounding box center [462, 421] width 379 height 29
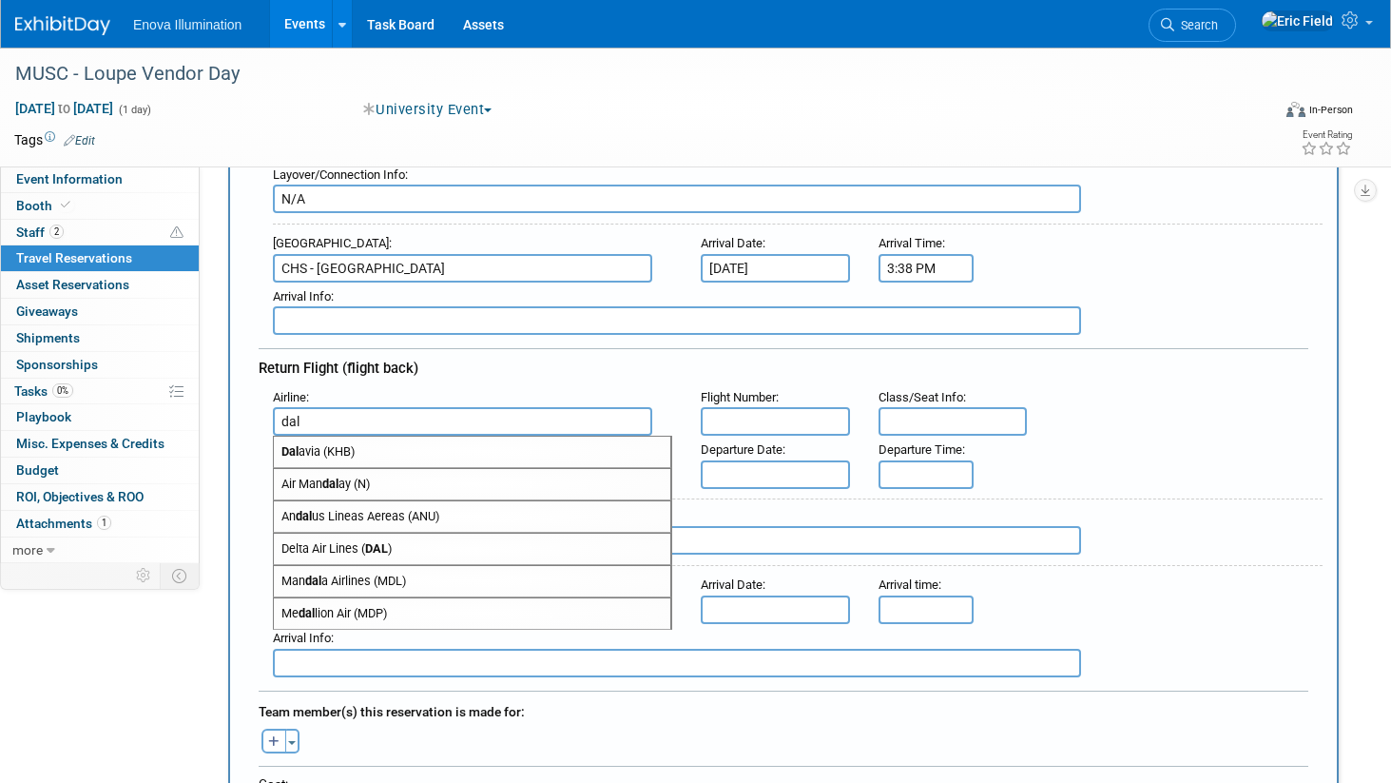
click at [373, 542] on strong "DAL" at bounding box center [376, 548] width 23 height 14
type input "Delta Air Lines (DAL)"
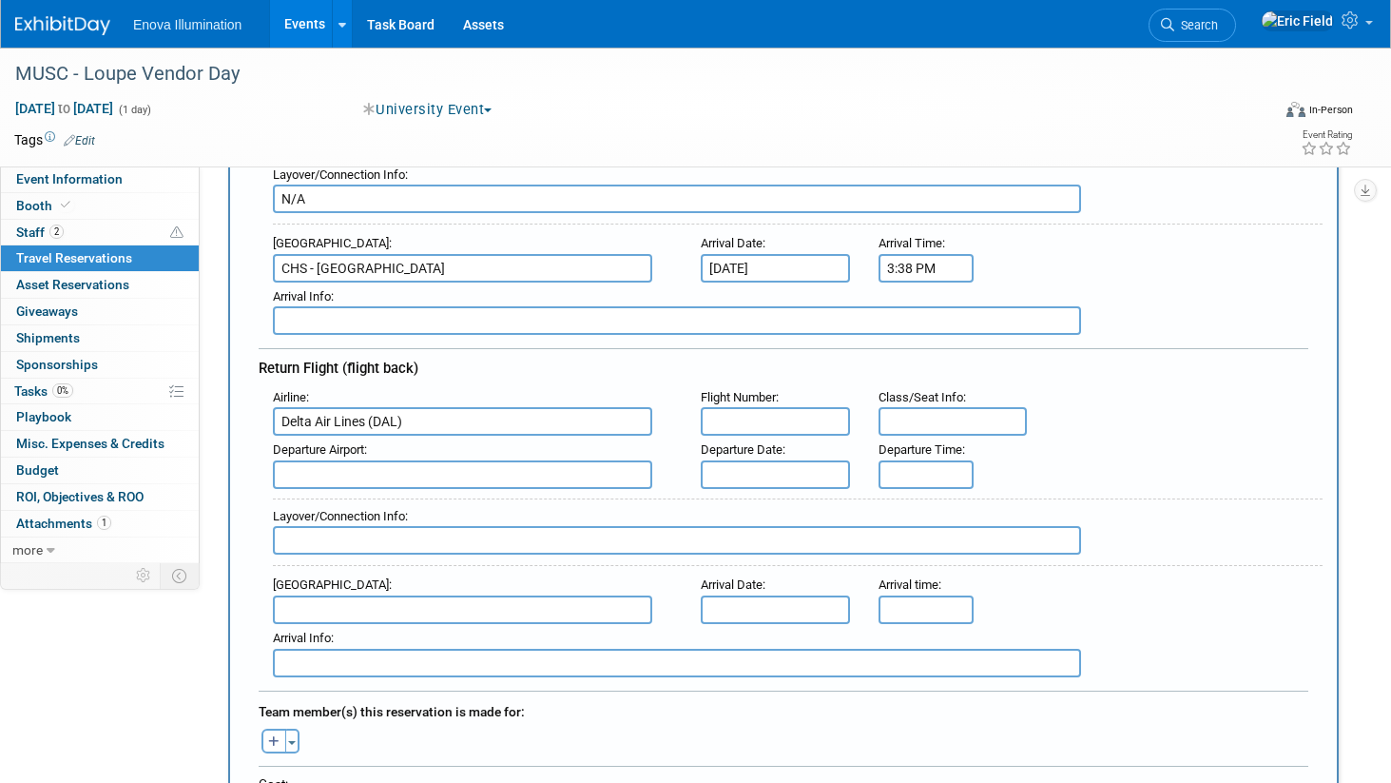
click at [751, 424] on input "text" at bounding box center [775, 421] width 149 height 29
type input "DL3091"
type input "22D"
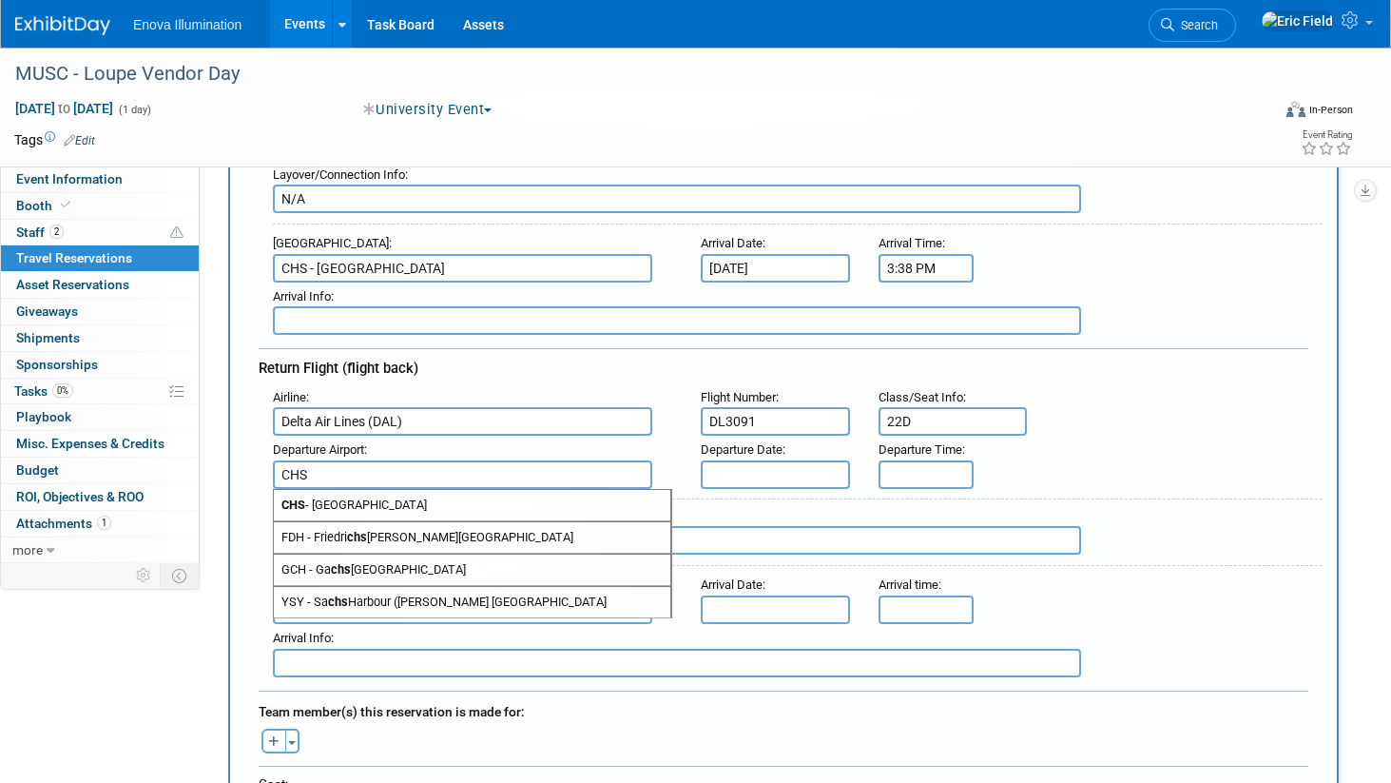
click at [490, 500] on span "CHS - [GEOGRAPHIC_DATA]" at bounding box center [472, 505] width 397 height 30
type input "CHS - [GEOGRAPHIC_DATA]"
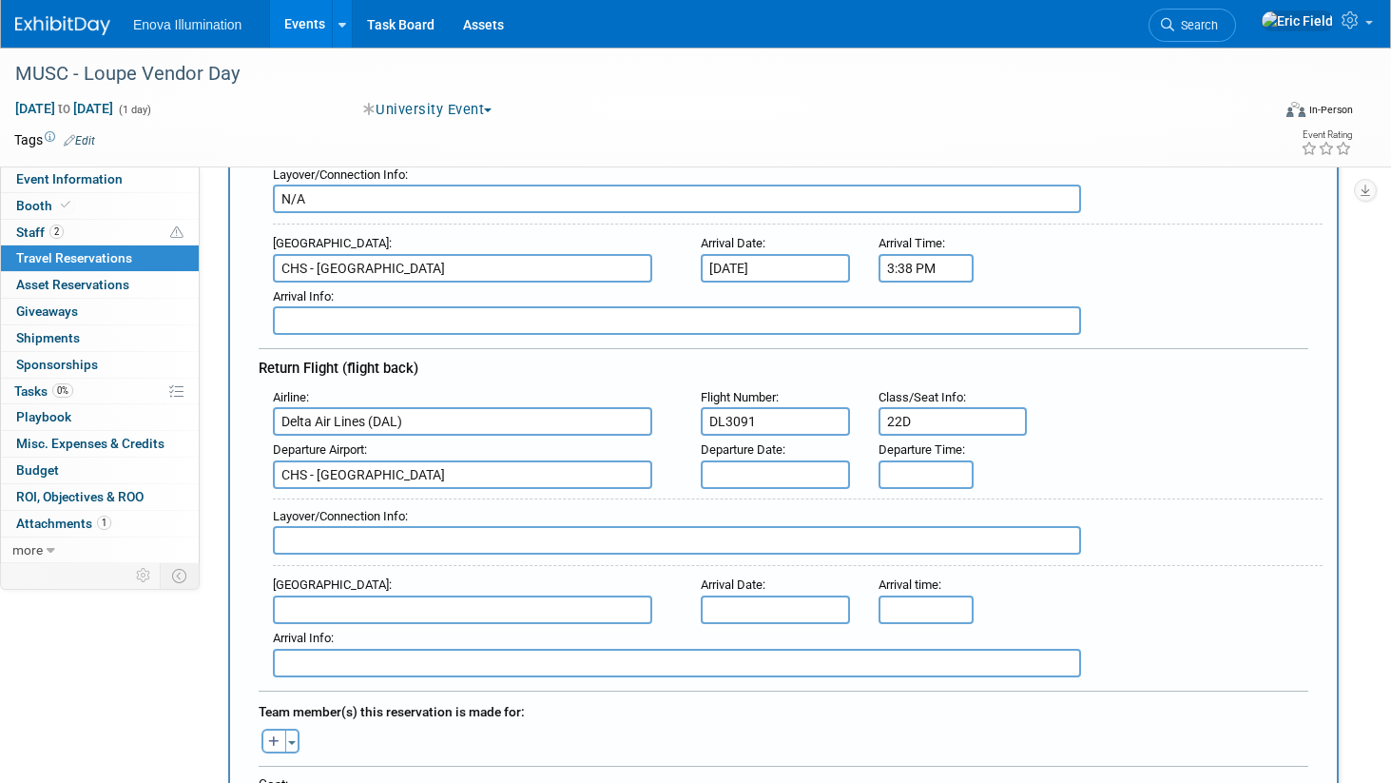
click at [783, 467] on input "text" at bounding box center [775, 474] width 149 height 29
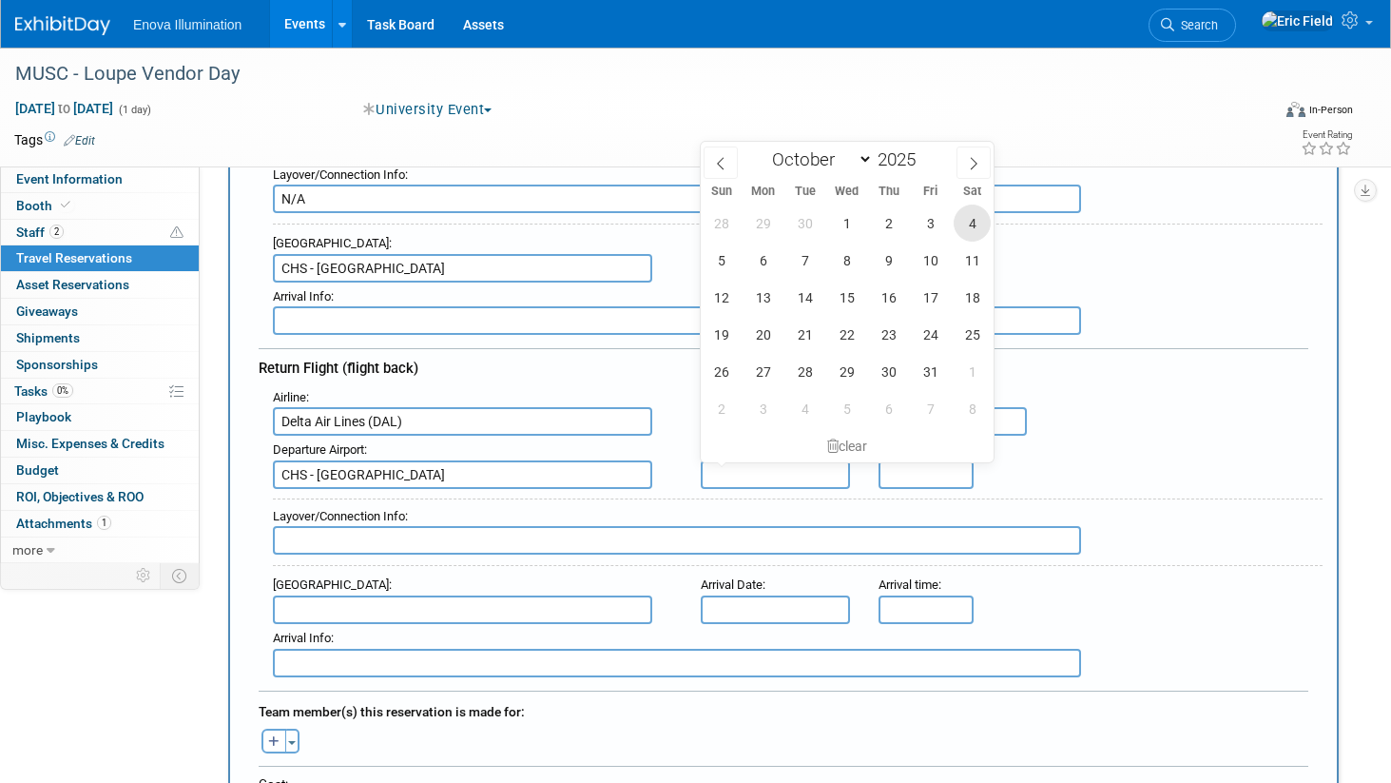
click at [968, 223] on span "4" at bounding box center [972, 222] width 37 height 37
type input "[DATE]"
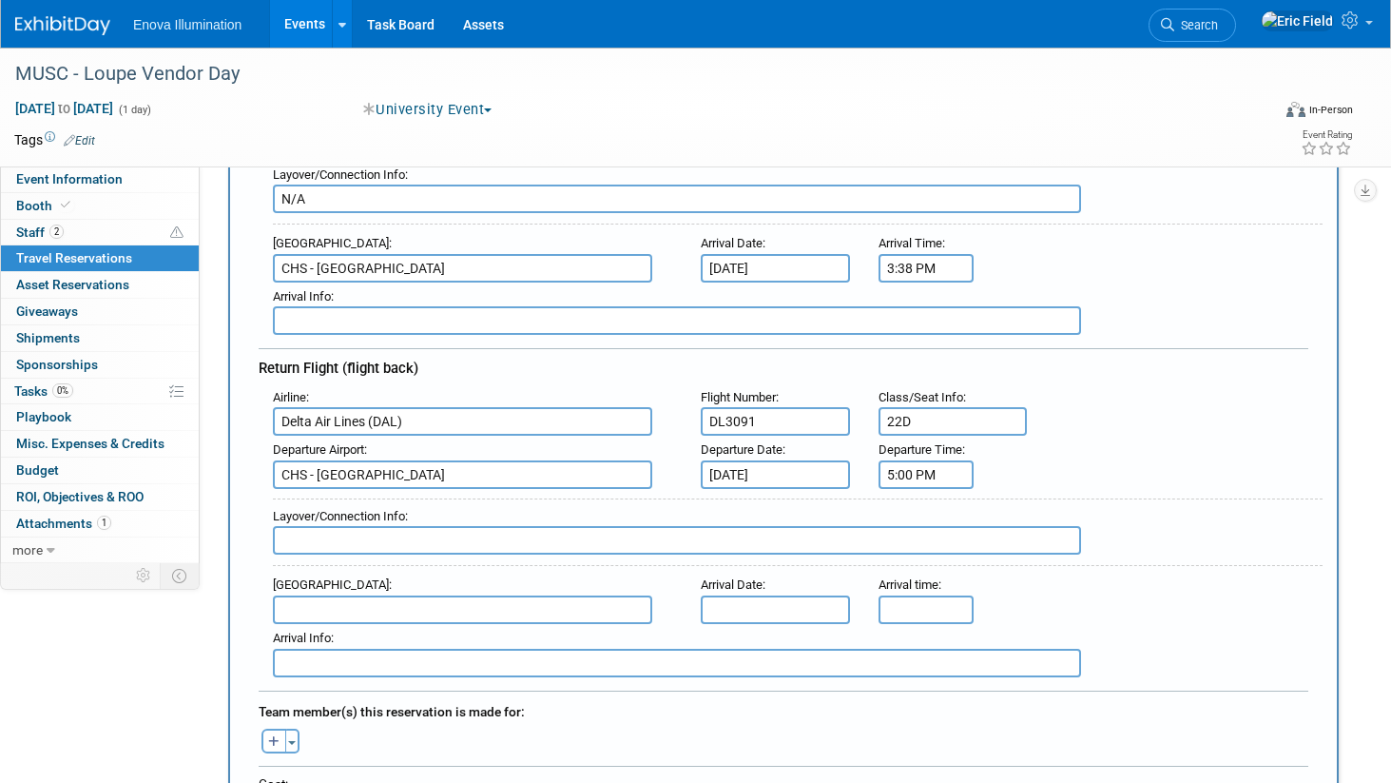
click at [907, 473] on input "5:00 PM" at bounding box center [926, 474] width 95 height 29
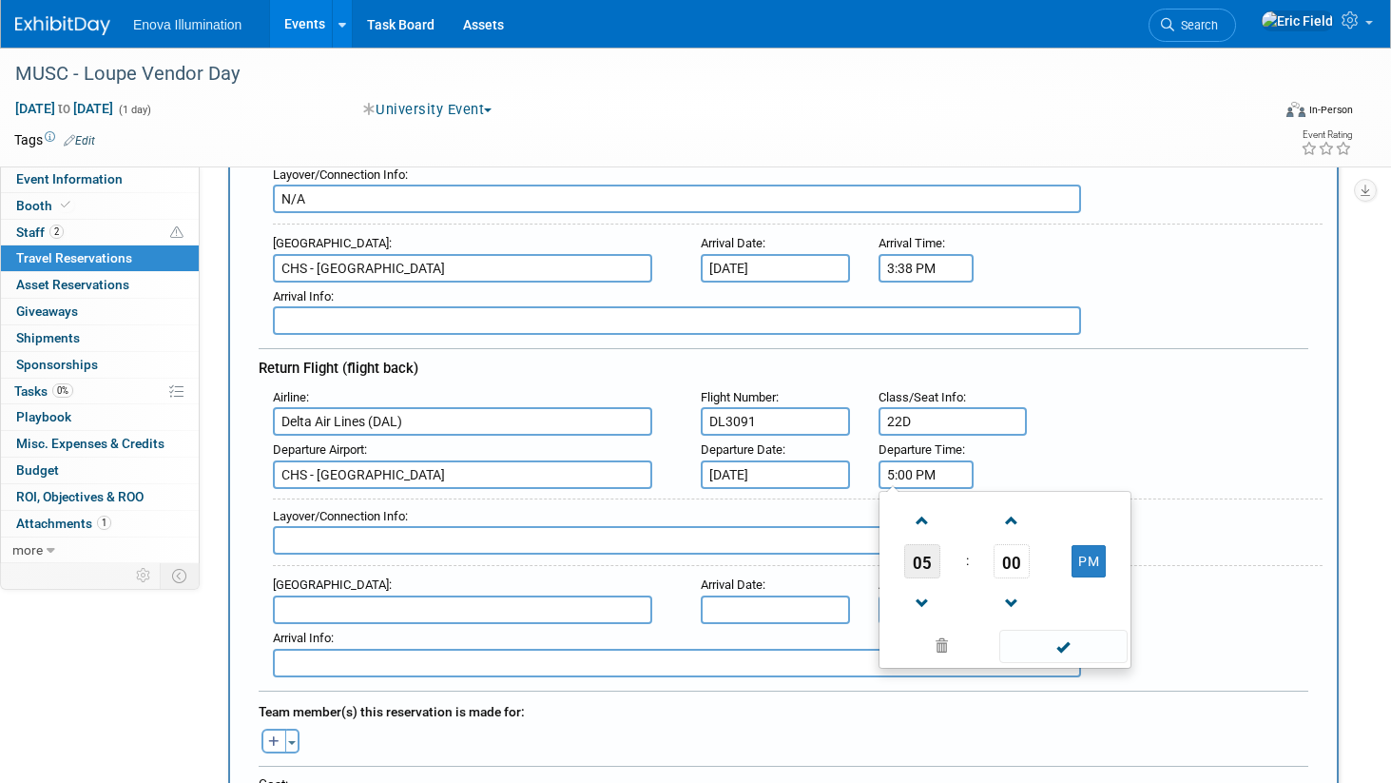
click at [925, 573] on span "05" at bounding box center [922, 561] width 36 height 34
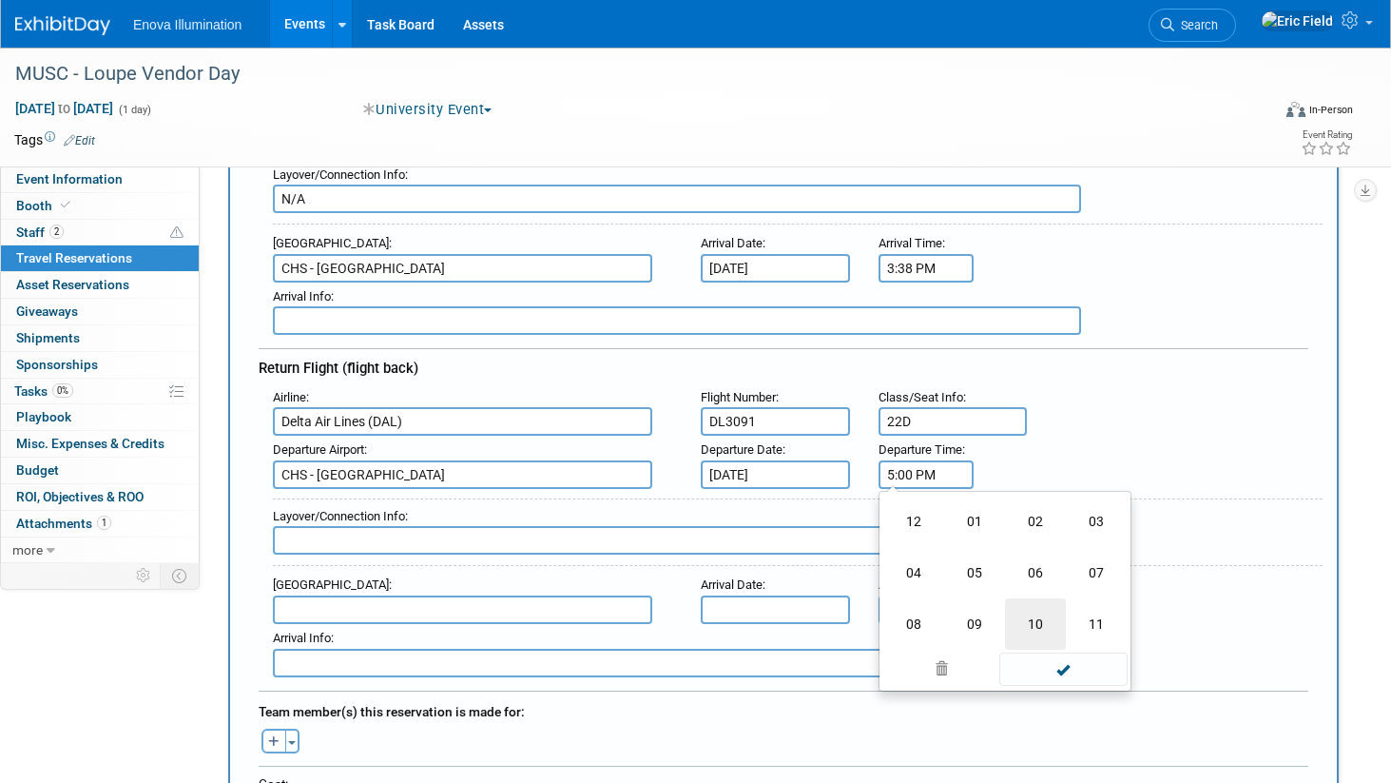
click at [1025, 607] on td "10" at bounding box center [1035, 623] width 61 height 51
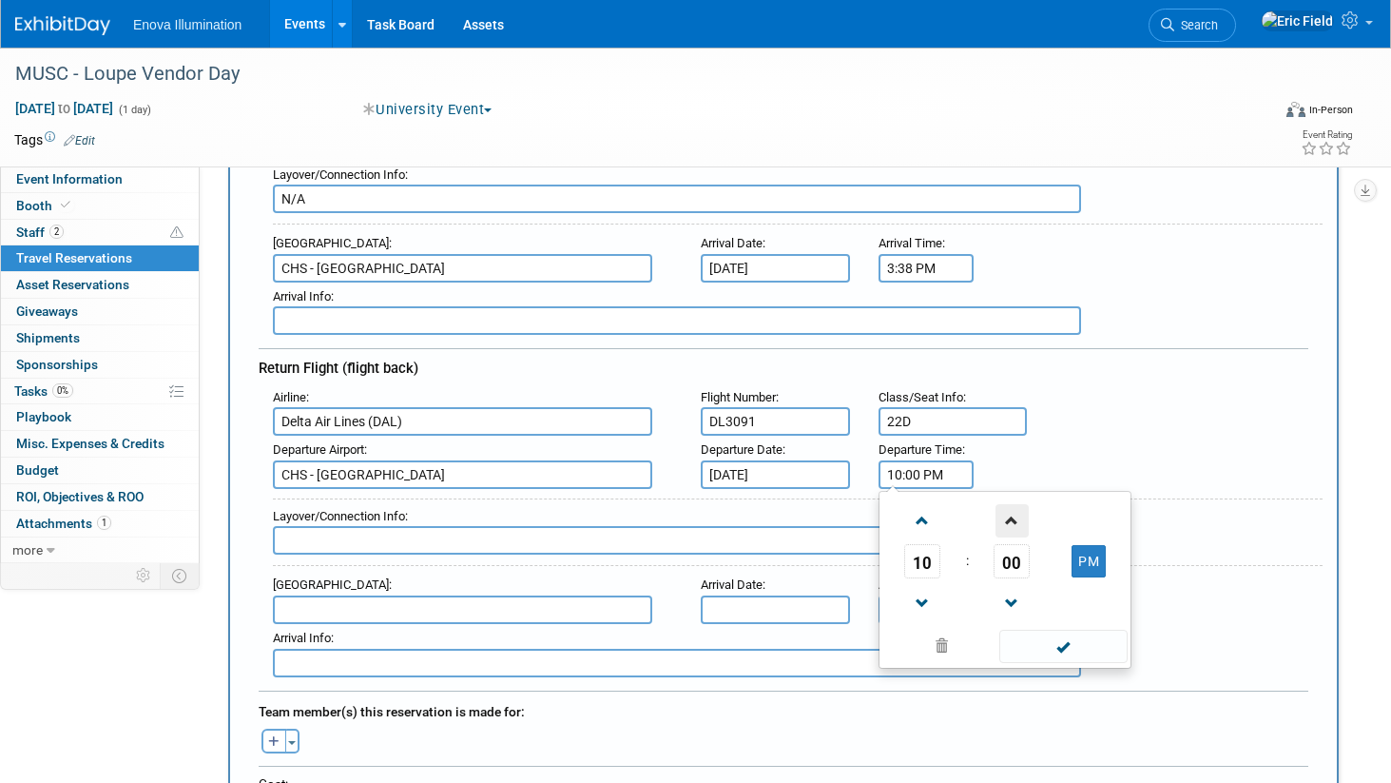
click at [1015, 520] on span at bounding box center [1012, 520] width 33 height 33
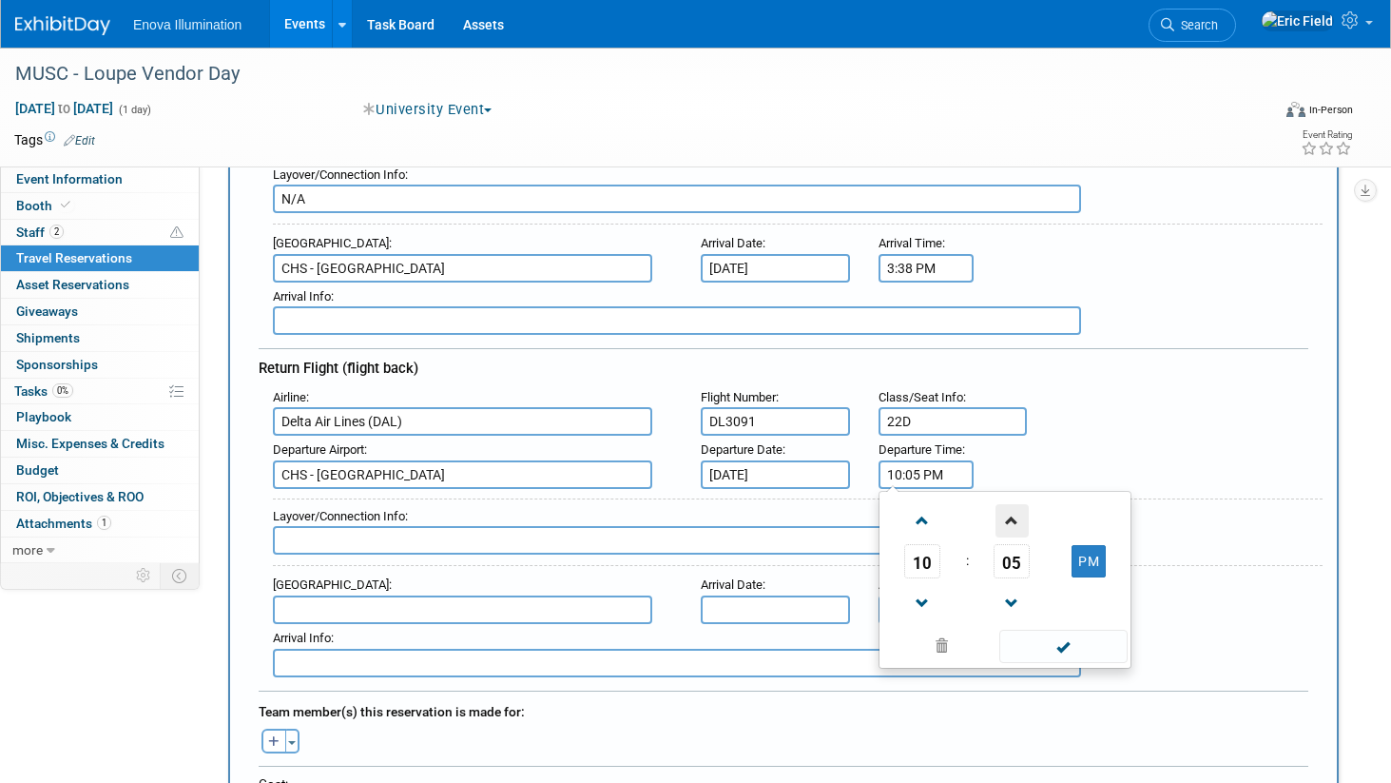
click at [1015, 520] on span at bounding box center [1012, 520] width 33 height 33
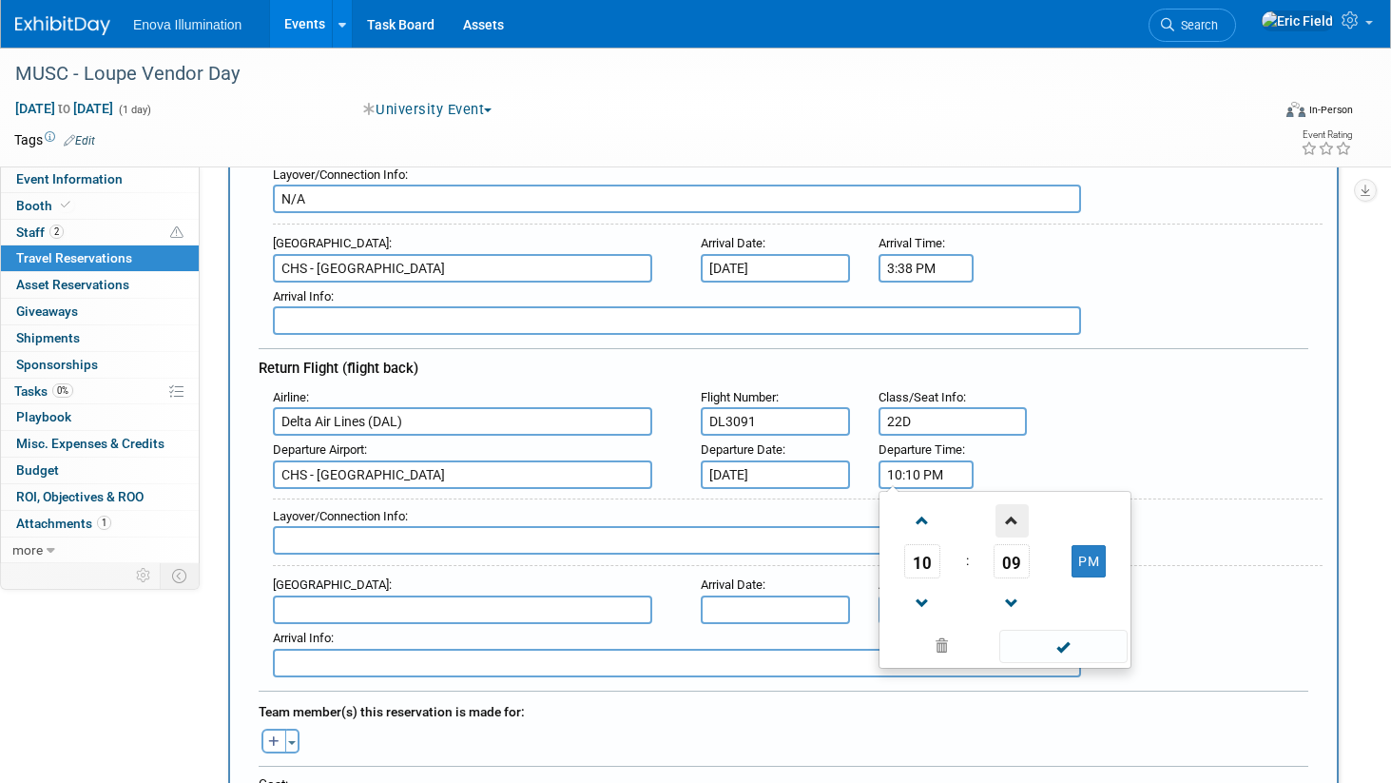
click at [1015, 520] on span at bounding box center [1012, 520] width 33 height 33
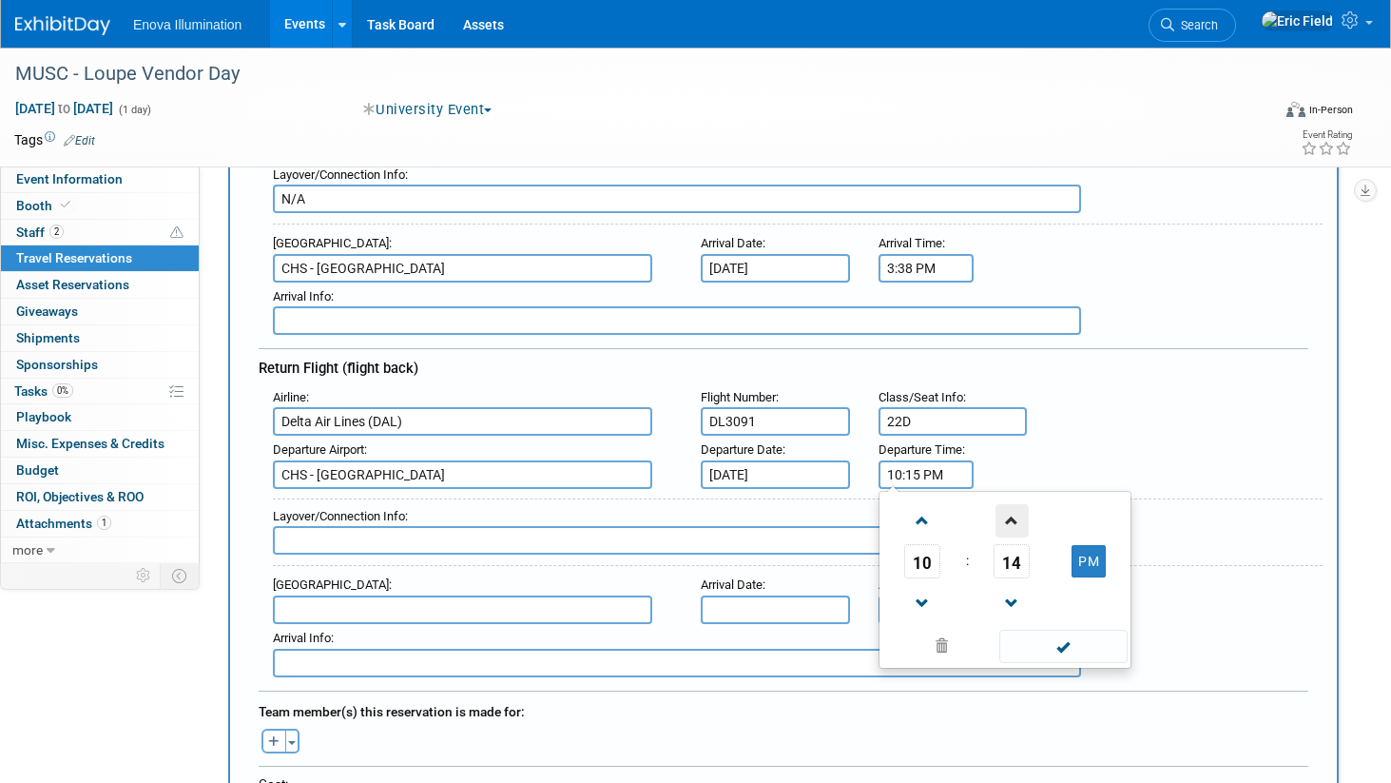
click at [1015, 520] on span at bounding box center [1012, 520] width 33 height 33
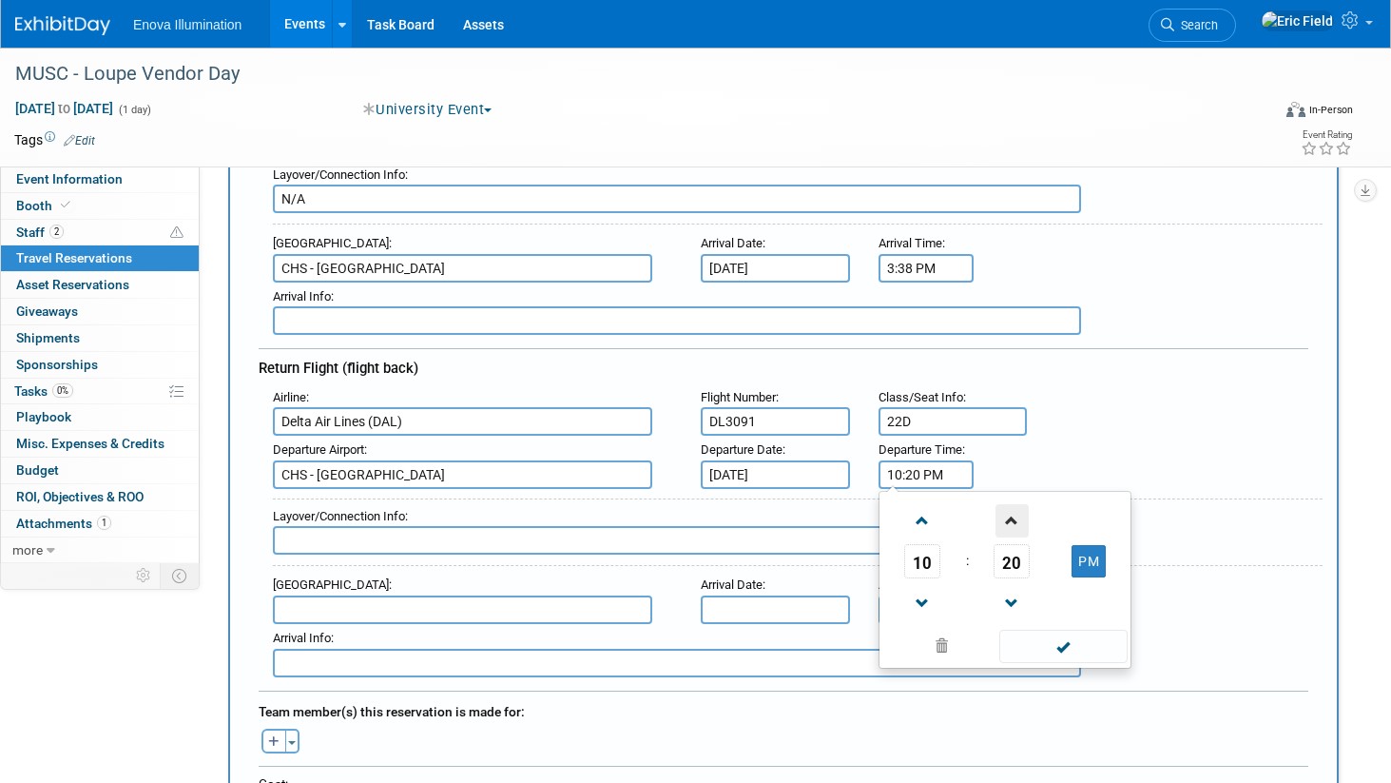
click at [1015, 520] on span at bounding box center [1012, 520] width 33 height 33
click at [1007, 589] on span at bounding box center [1012, 603] width 33 height 33
type input "10:21 PM"
click at [1030, 630] on span at bounding box center [1063, 646] width 128 height 33
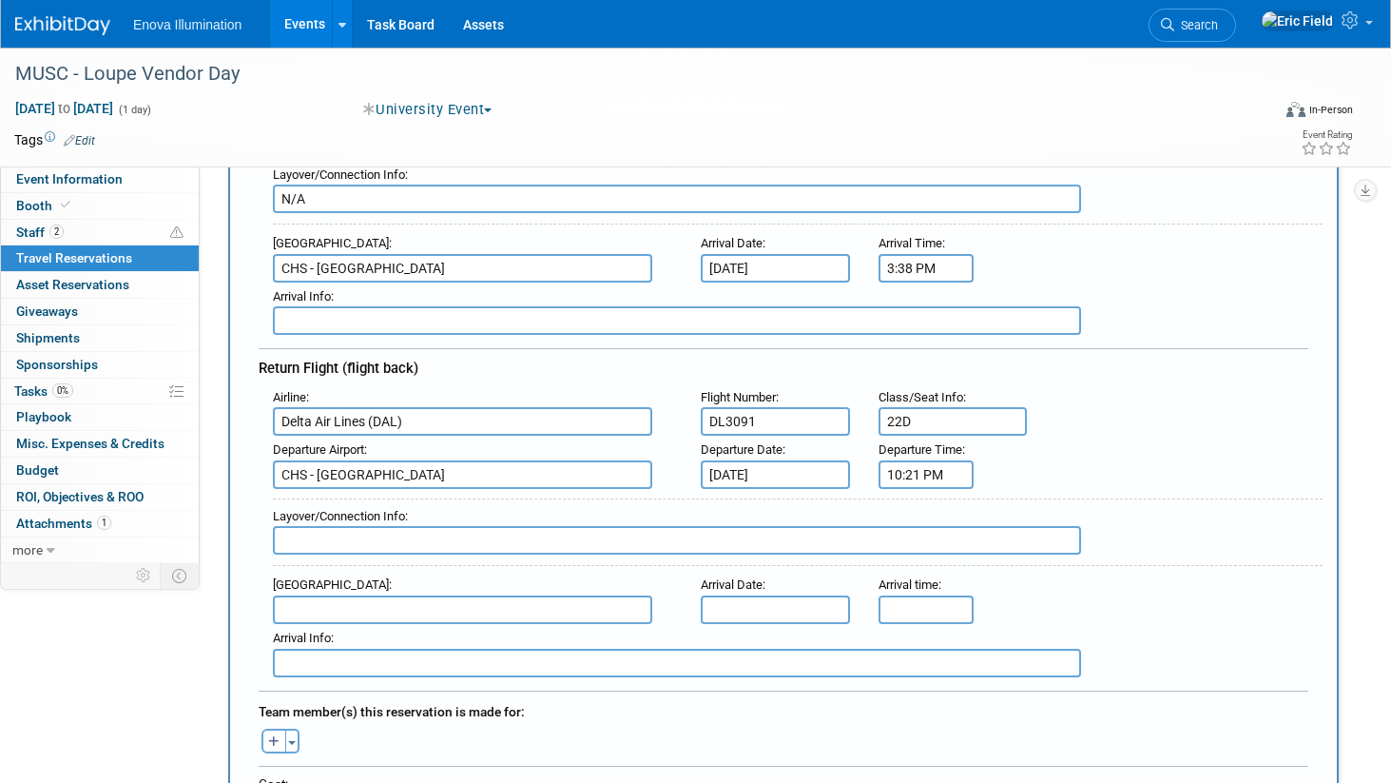
click at [590, 534] on input "text" at bounding box center [677, 540] width 808 height 29
type input "N/A"
type input "C"
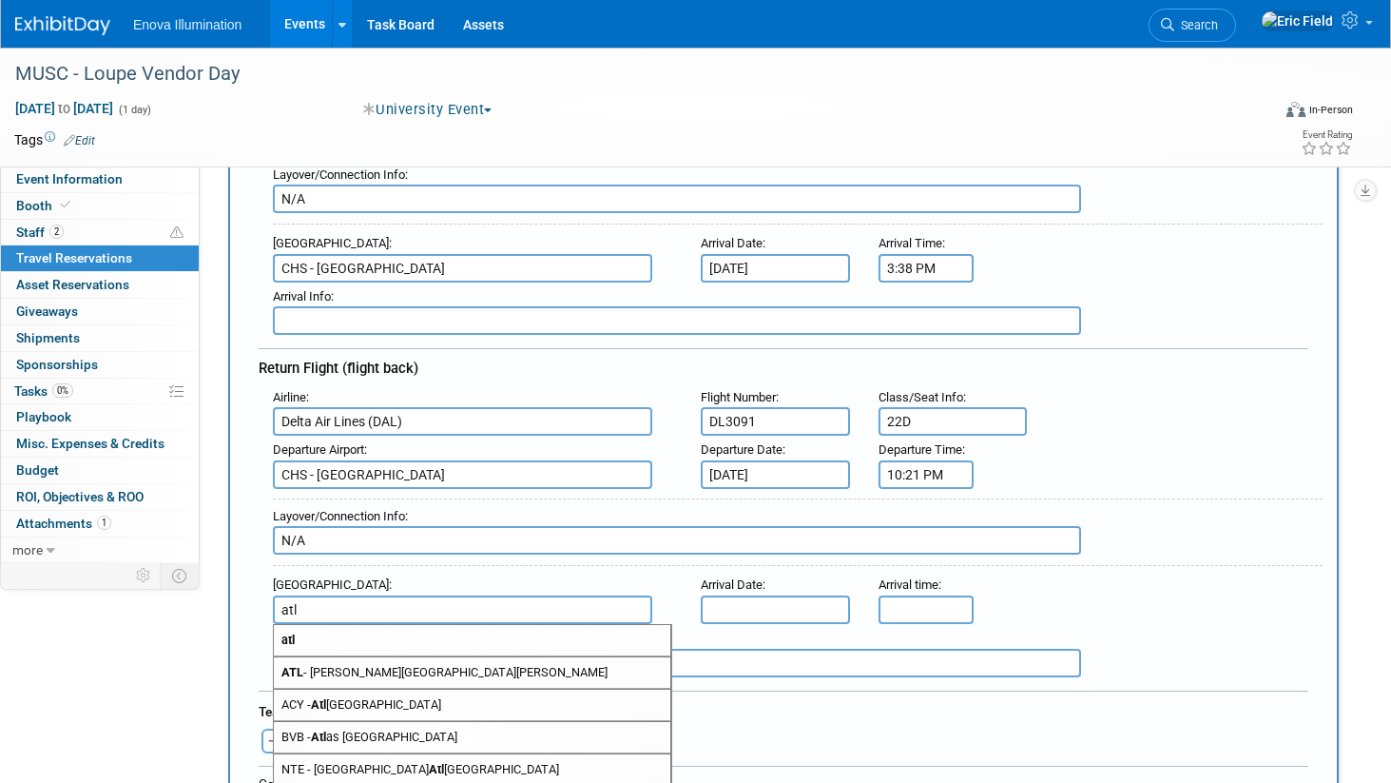
click at [515, 665] on span "ATL - [PERSON_NAME][GEOGRAPHIC_DATA][PERSON_NAME]" at bounding box center [472, 672] width 397 height 30
type input "ATL - [PERSON_NAME][GEOGRAPHIC_DATA][PERSON_NAME]"
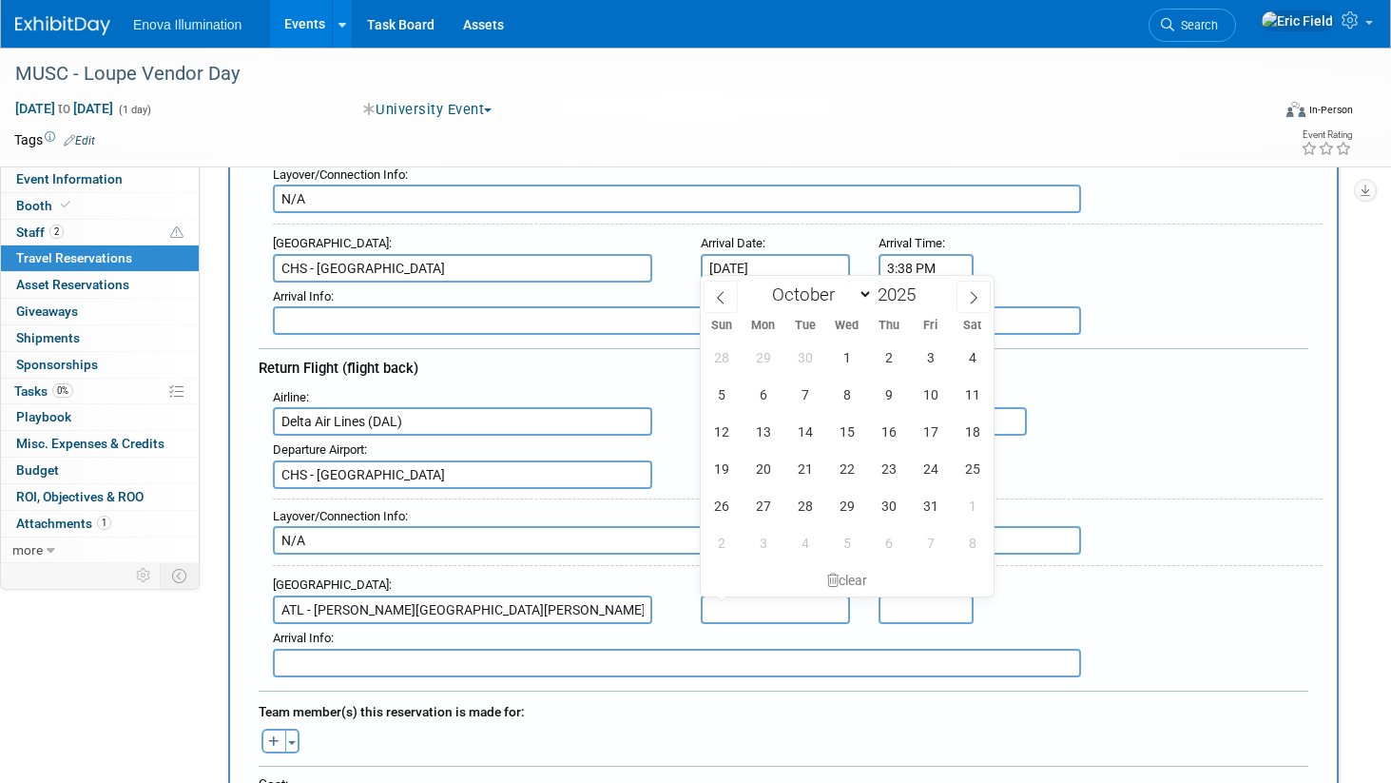
click at [783, 606] on input "text" at bounding box center [775, 609] width 149 height 29
click at [968, 359] on span "4" at bounding box center [972, 357] width 37 height 37
type input "[DATE]"
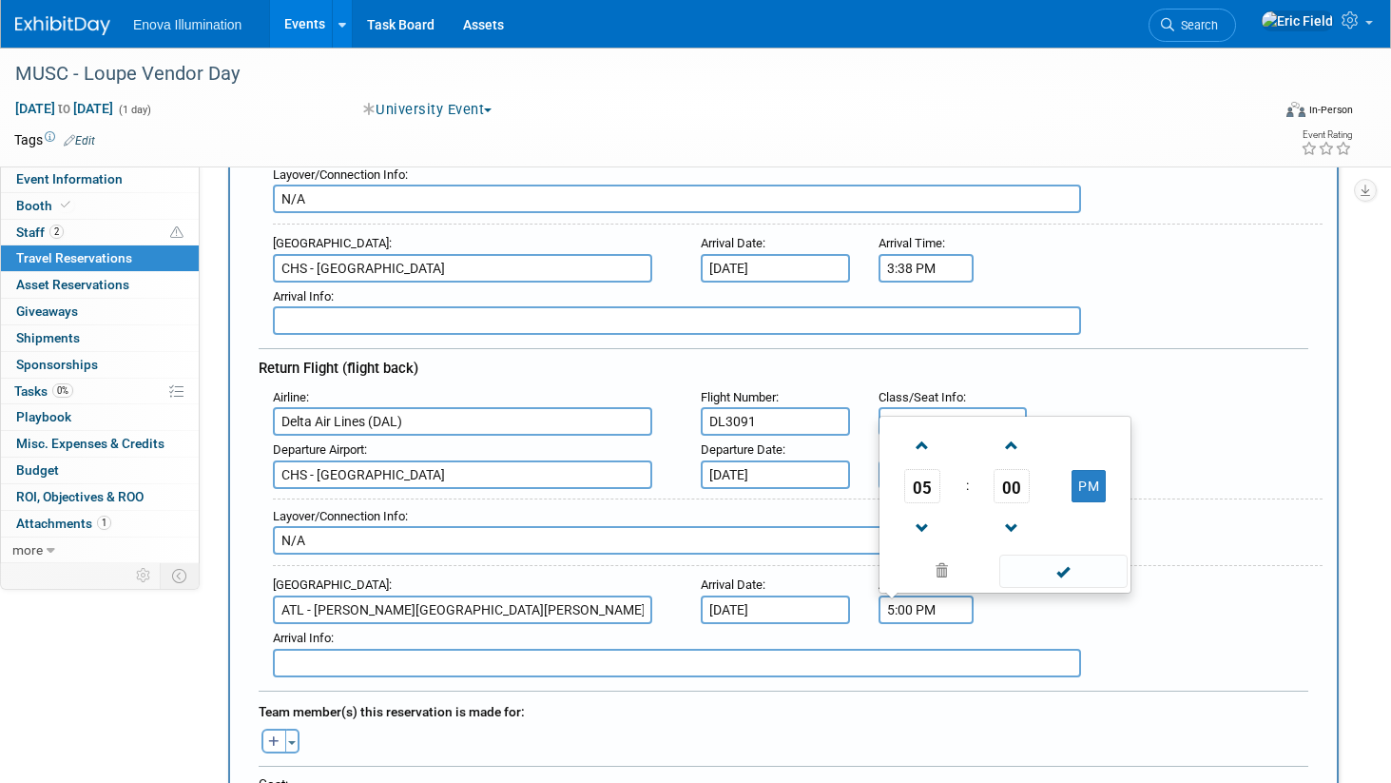
click at [925, 610] on input "5:00 PM" at bounding box center [926, 609] width 95 height 29
click at [925, 484] on span "05" at bounding box center [922, 486] width 36 height 34
click at [1077, 527] on td "11" at bounding box center [1096, 525] width 61 height 51
click at [1010, 493] on span "00" at bounding box center [1012, 486] width 36 height 34
click at [1017, 485] on td "30" at bounding box center [1035, 474] width 61 height 51
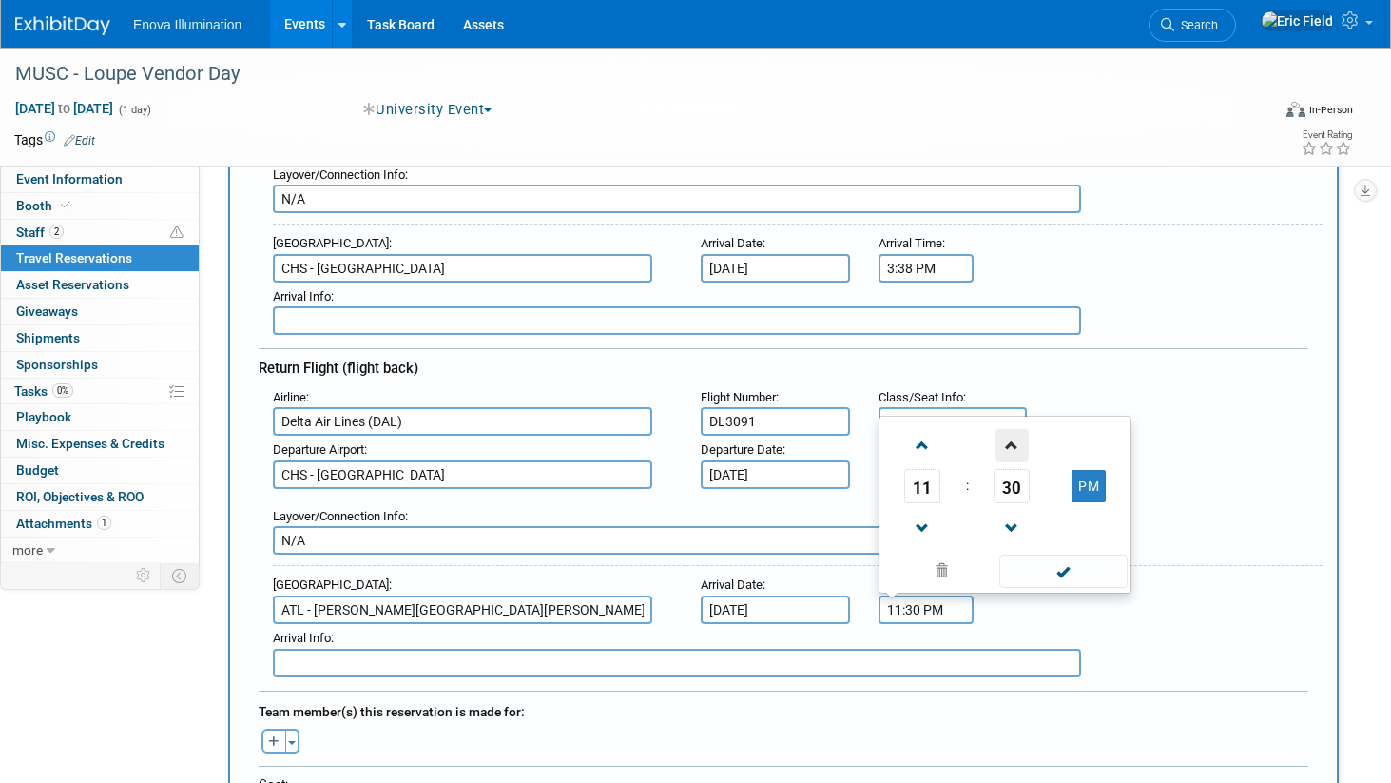
click at [1012, 455] on span at bounding box center [1012, 445] width 33 height 33
click at [1080, 486] on button "PM" at bounding box center [1089, 486] width 34 height 32
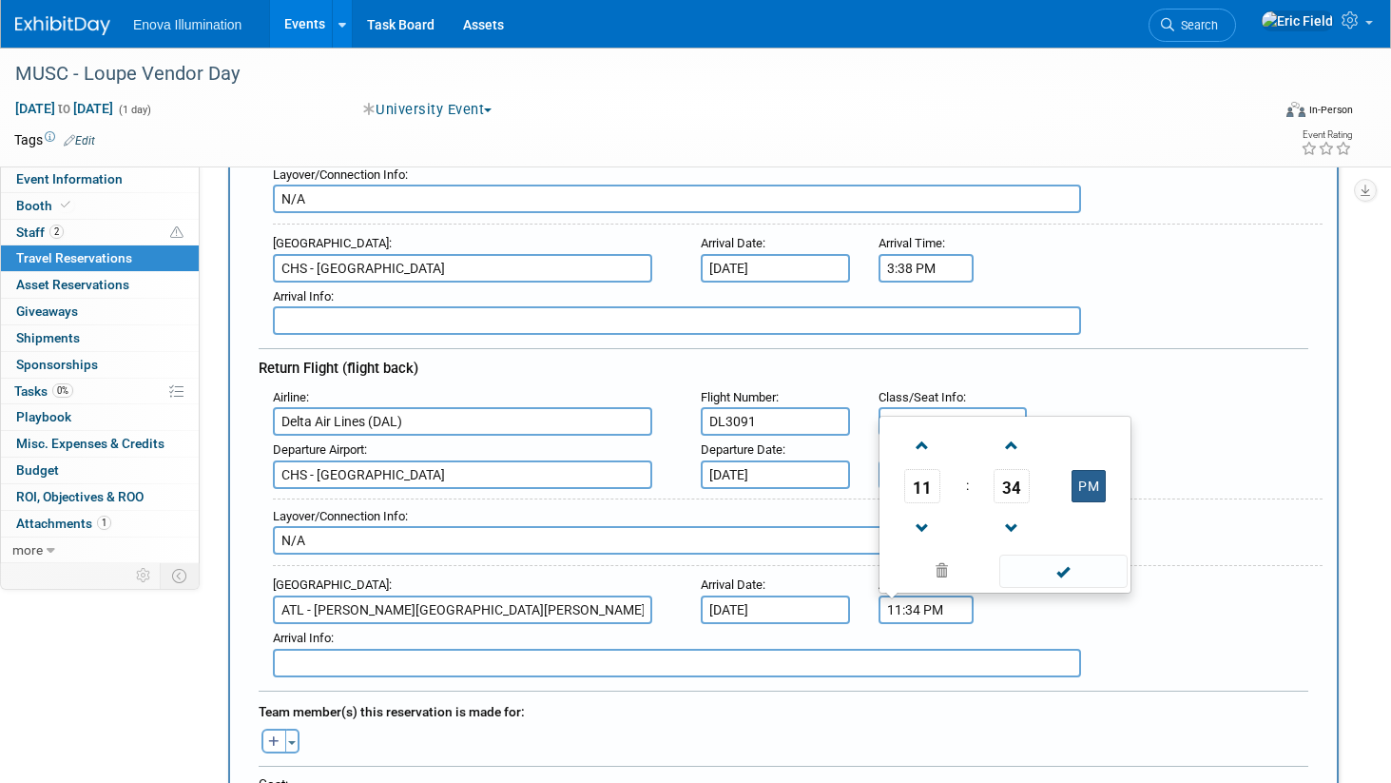
type input "11:34 AM"
click at [1070, 564] on span at bounding box center [1063, 570] width 128 height 33
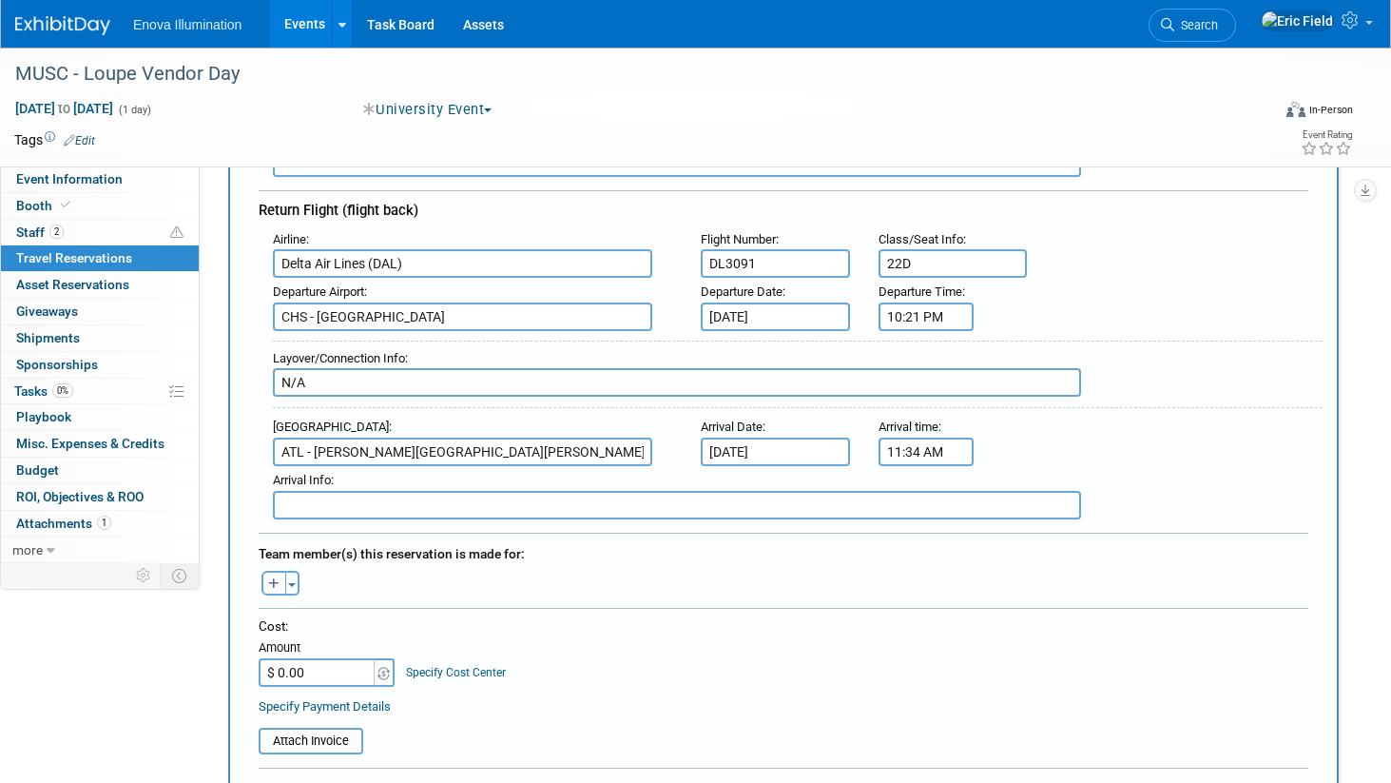
scroll to position [533, 0]
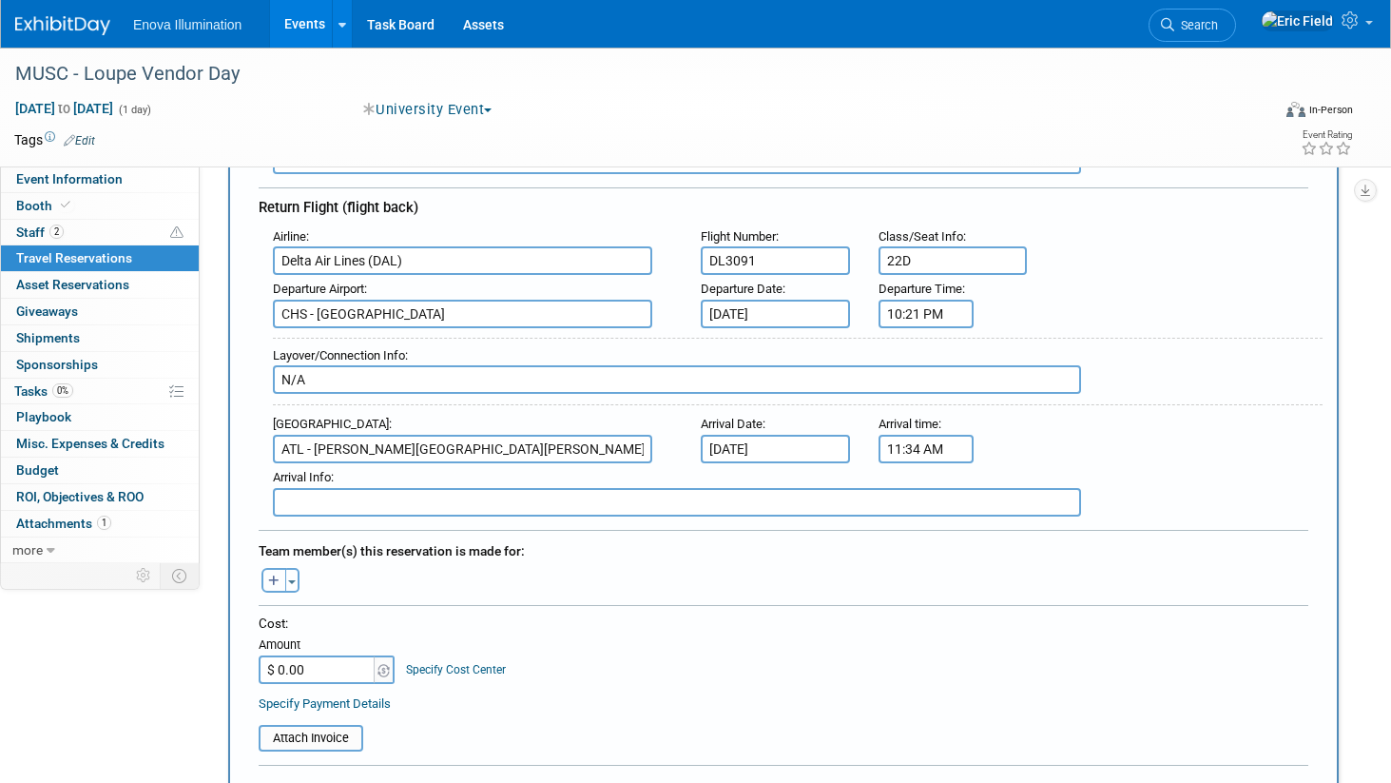
click at [269, 575] on icon "button" at bounding box center [273, 581] width 11 height 12
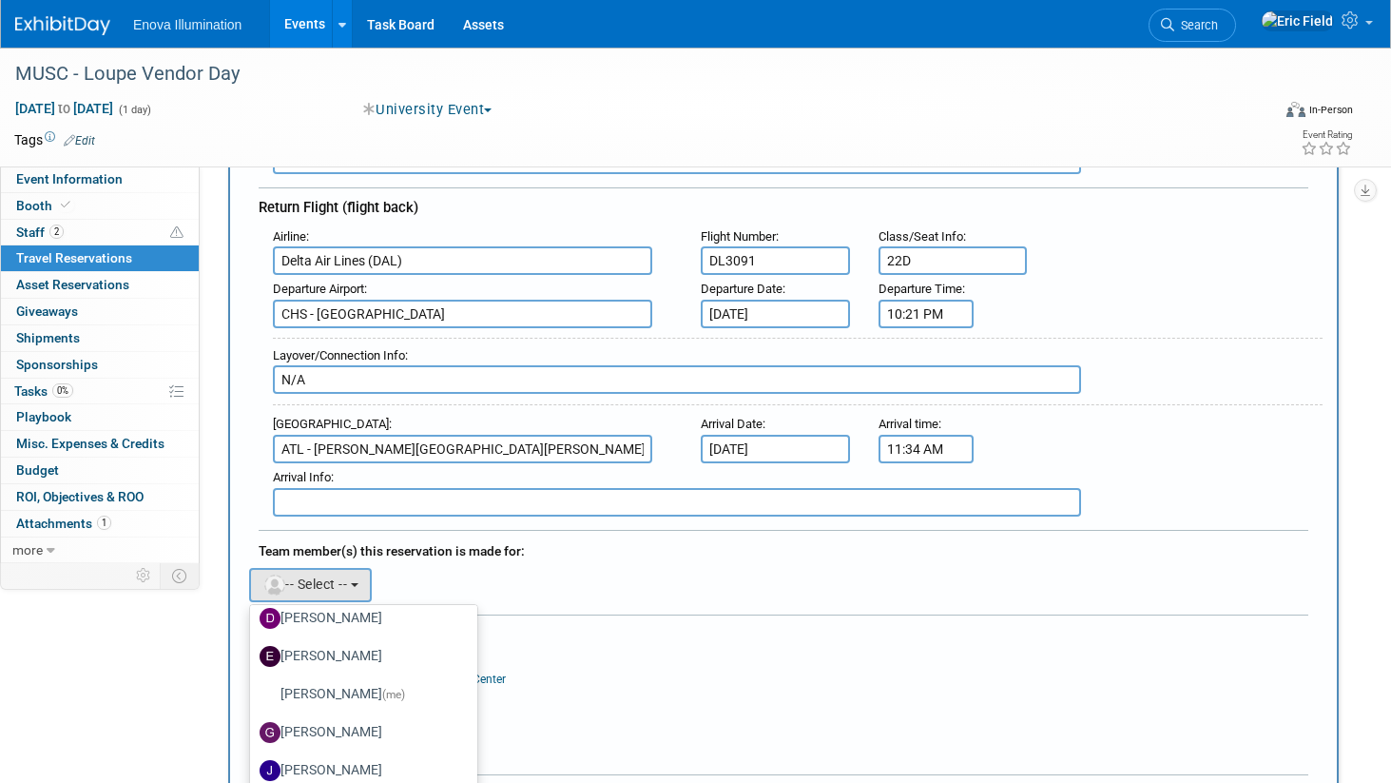
scroll to position [586, 0]
click at [382, 687] on span "(me)" at bounding box center [393, 693] width 23 height 13
click at [253, 685] on input "[PERSON_NAME] (me)" at bounding box center [247, 691] width 12 height 12
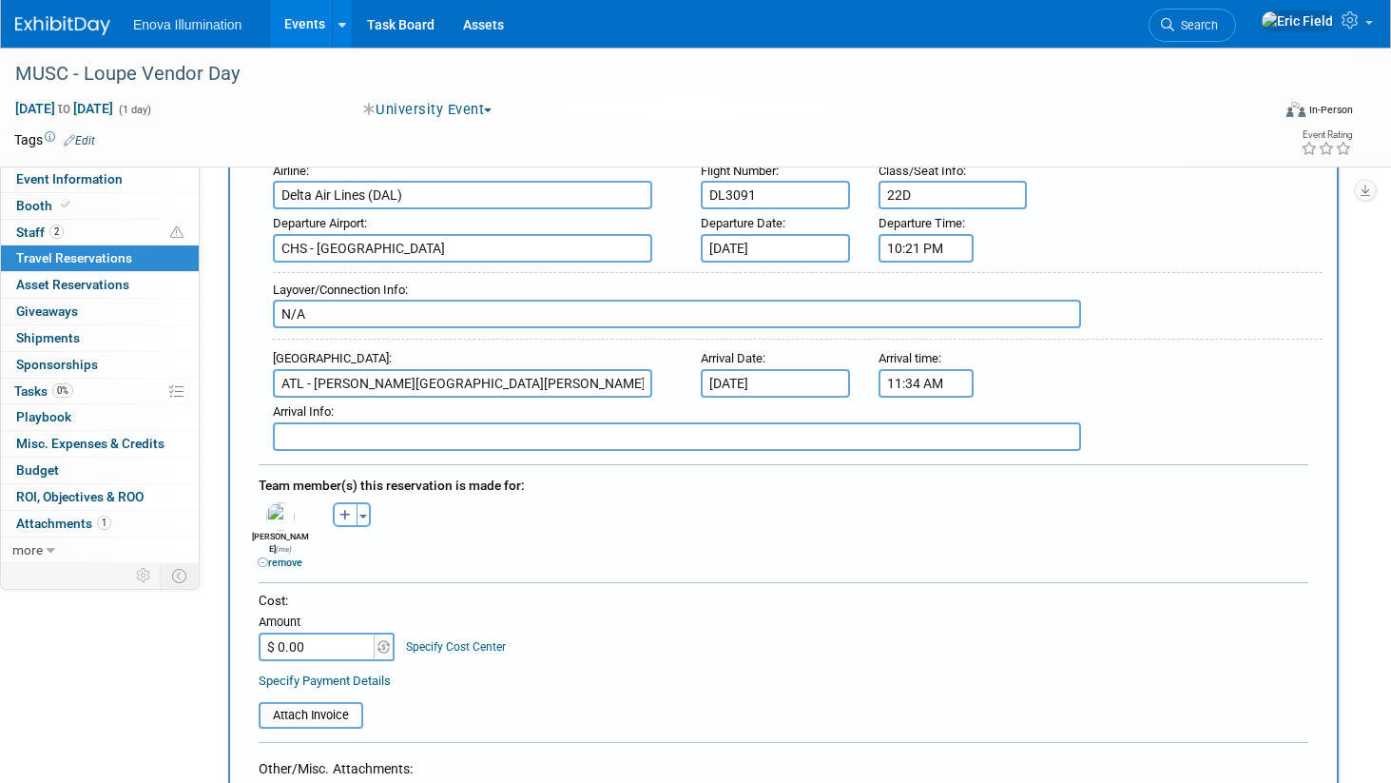
scroll to position [649, 0]
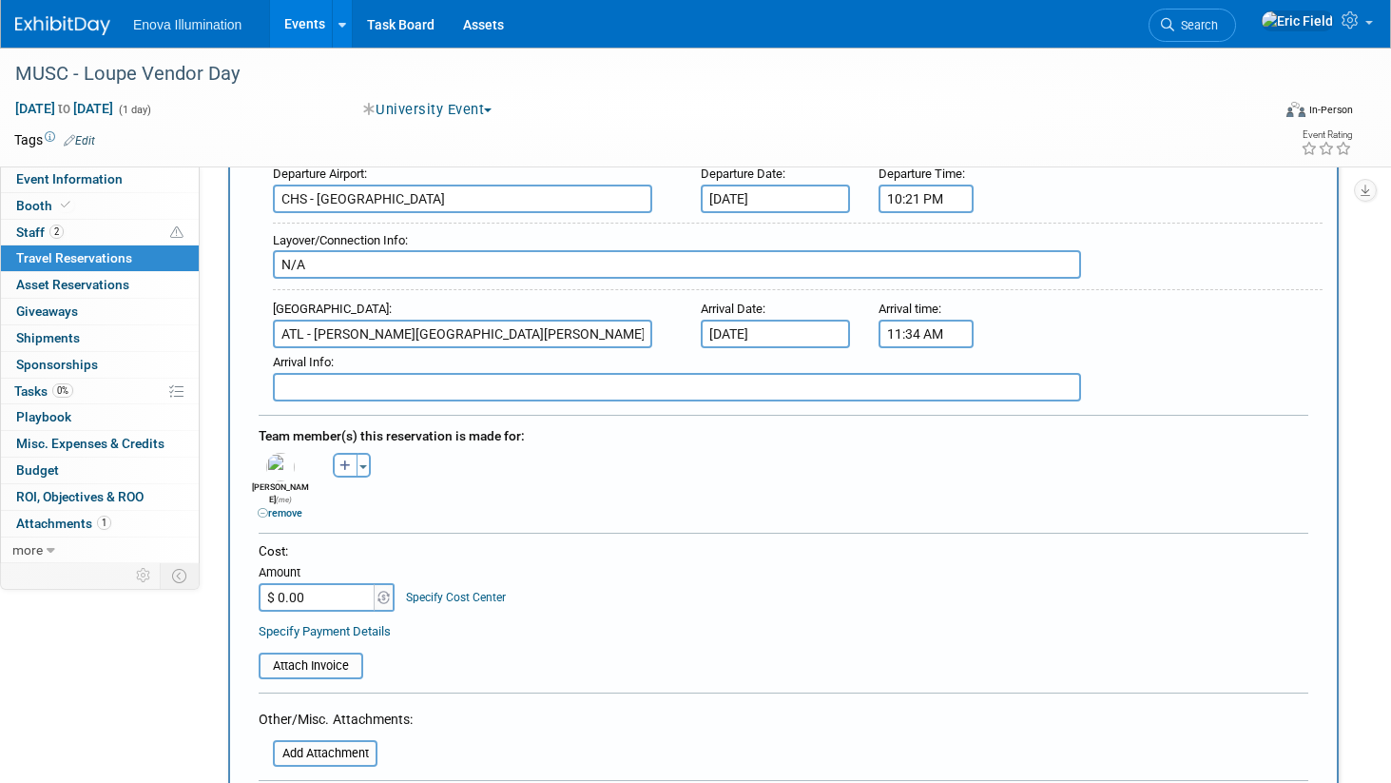
click at [329, 585] on input "$ 0.00" at bounding box center [318, 597] width 119 height 29
type input "$ 388.96"
click at [688, 621] on div "Specify Payment Details" at bounding box center [784, 631] width 1050 height 20
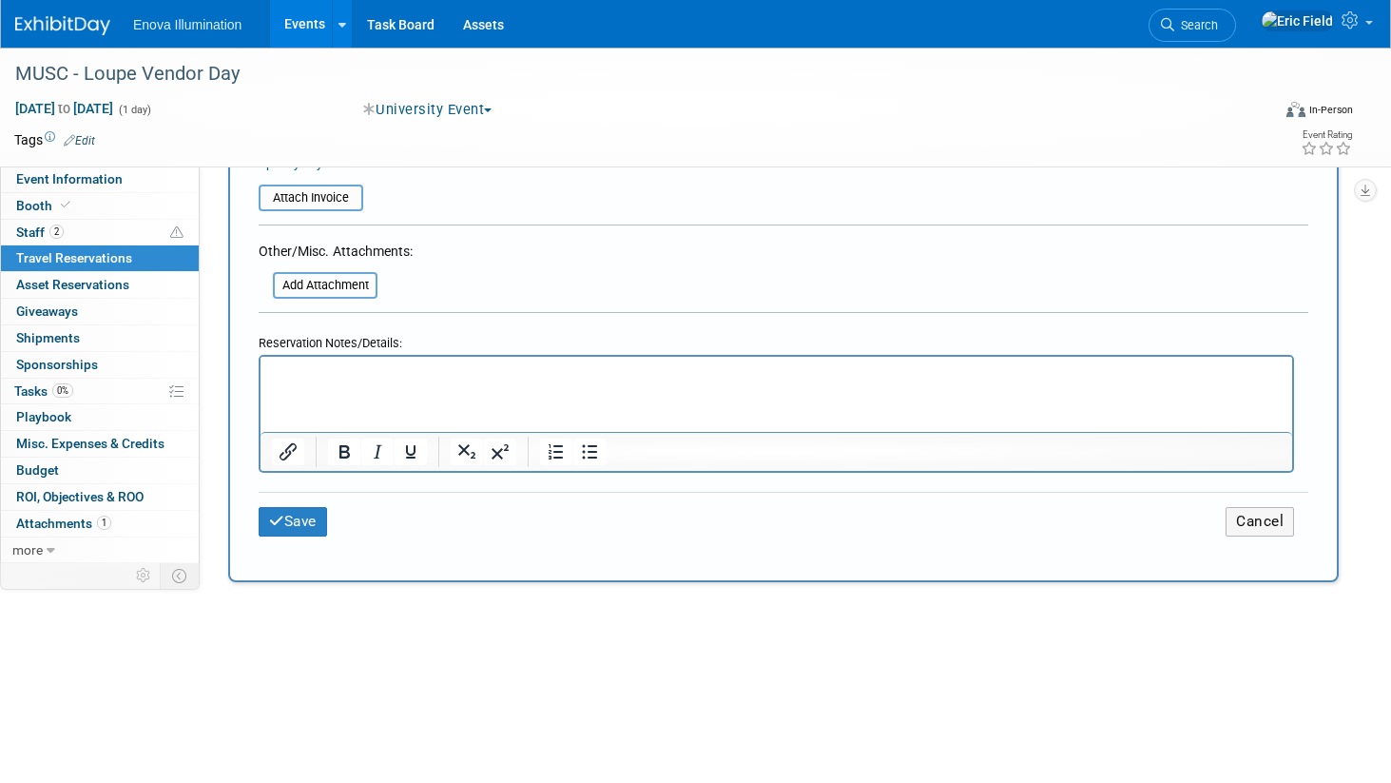
scroll to position [1151, 0]
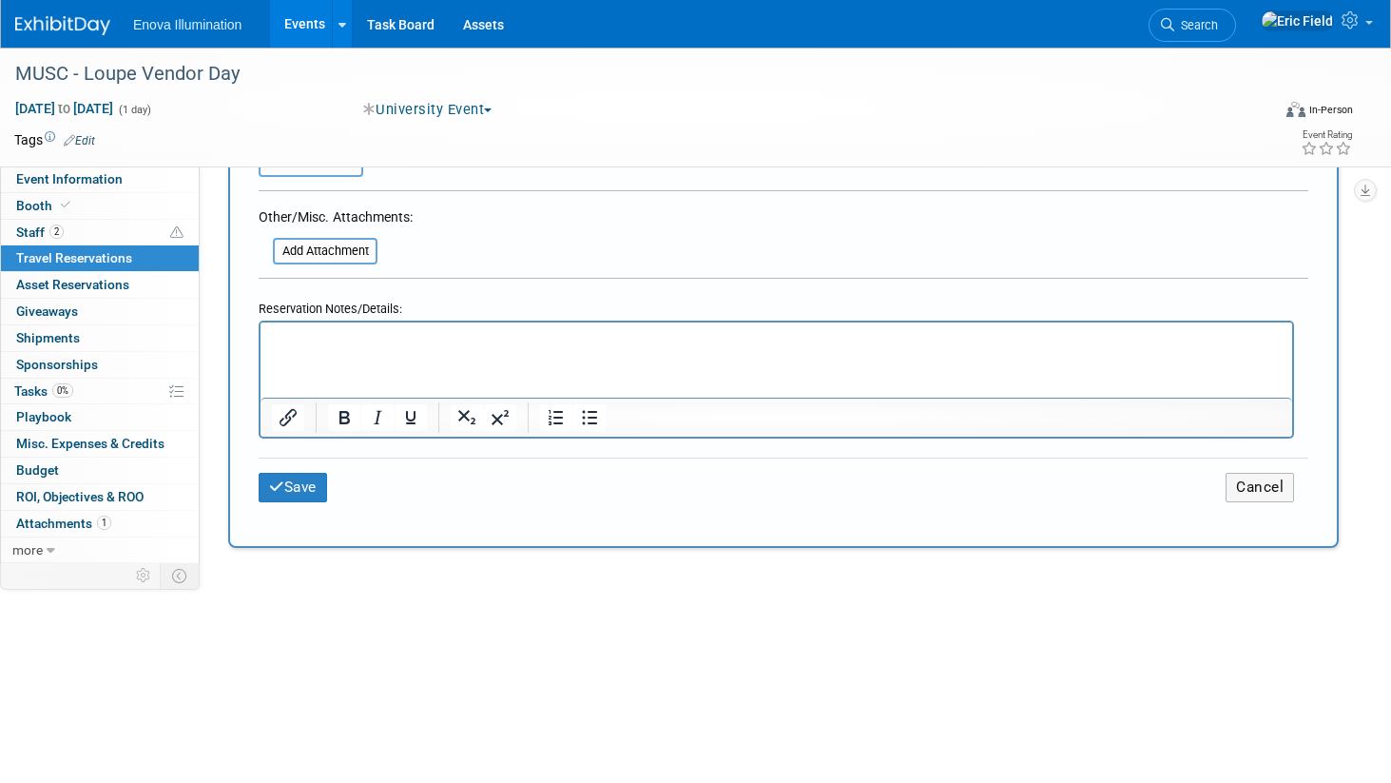
click at [269, 487] on div "Save Cancel" at bounding box center [784, 486] width 1050 height 59
click at [288, 473] on button "Save" at bounding box center [293, 487] width 68 height 29
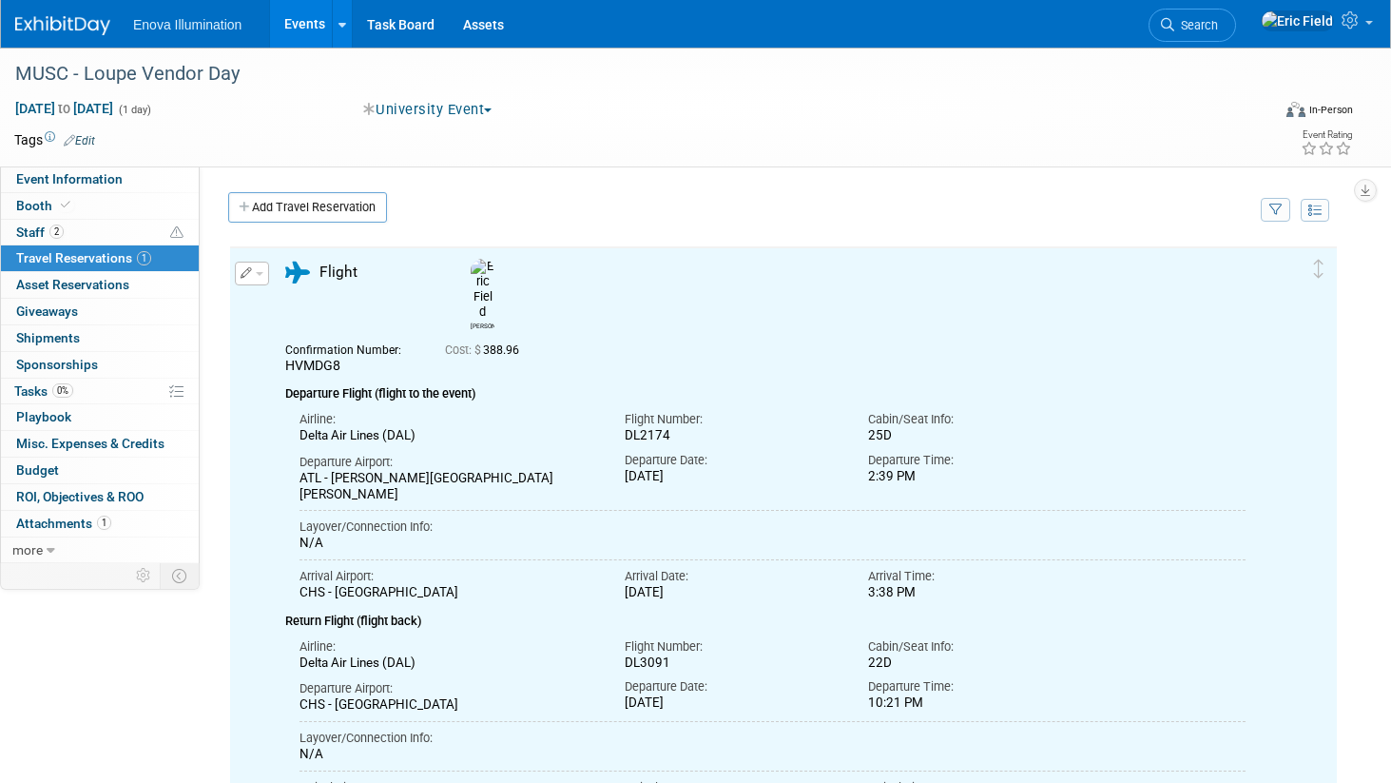
scroll to position [0, 0]
